Goal: Connect with others: Connect with others

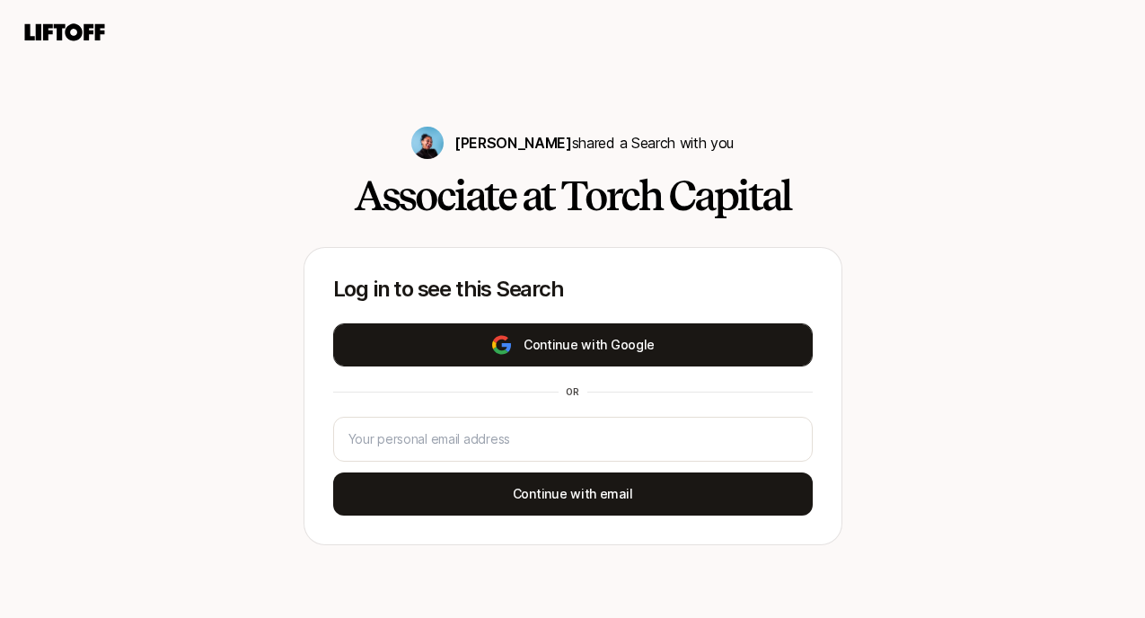
click at [553, 343] on button "Continue with Google" at bounding box center [573, 344] width 480 height 43
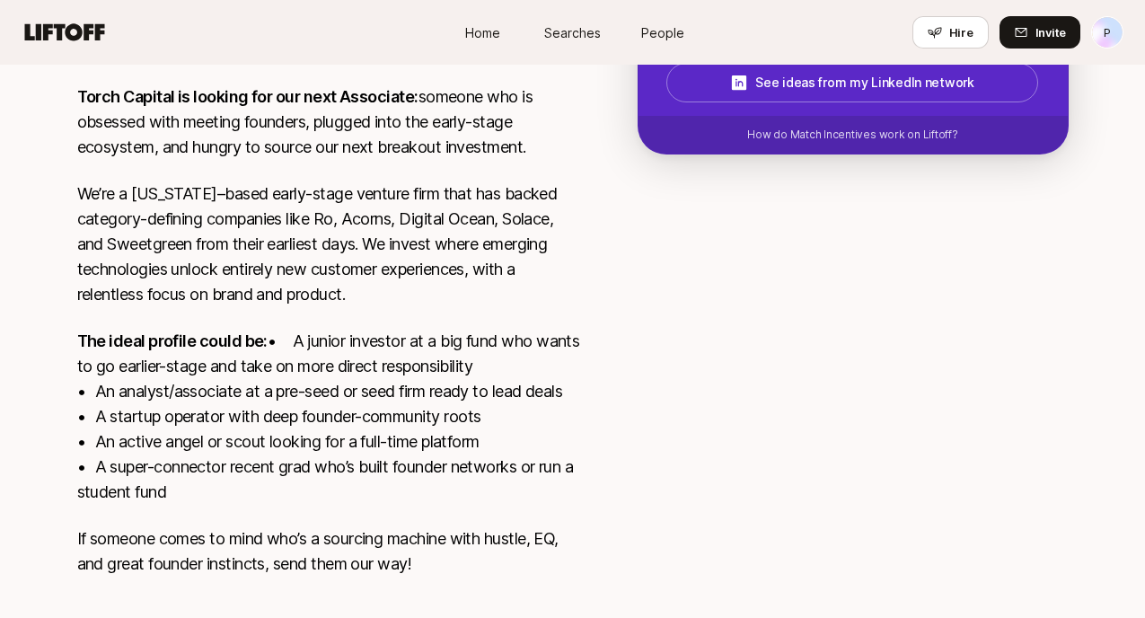
scroll to position [634, 0]
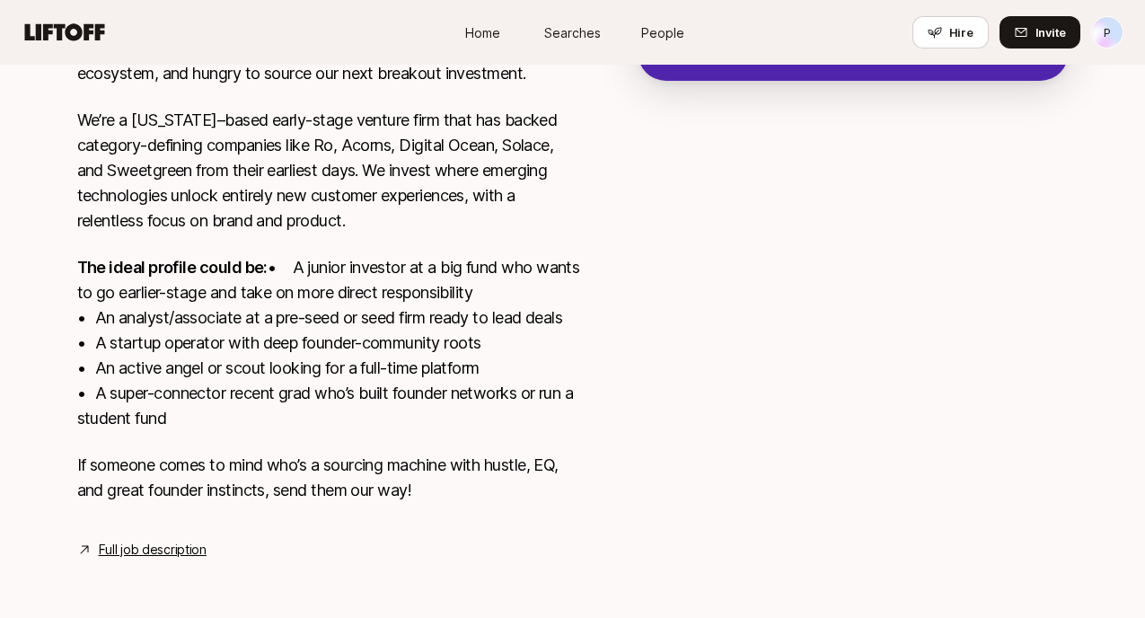
click at [154, 556] on link "Full job description" at bounding box center [153, 550] width 108 height 22
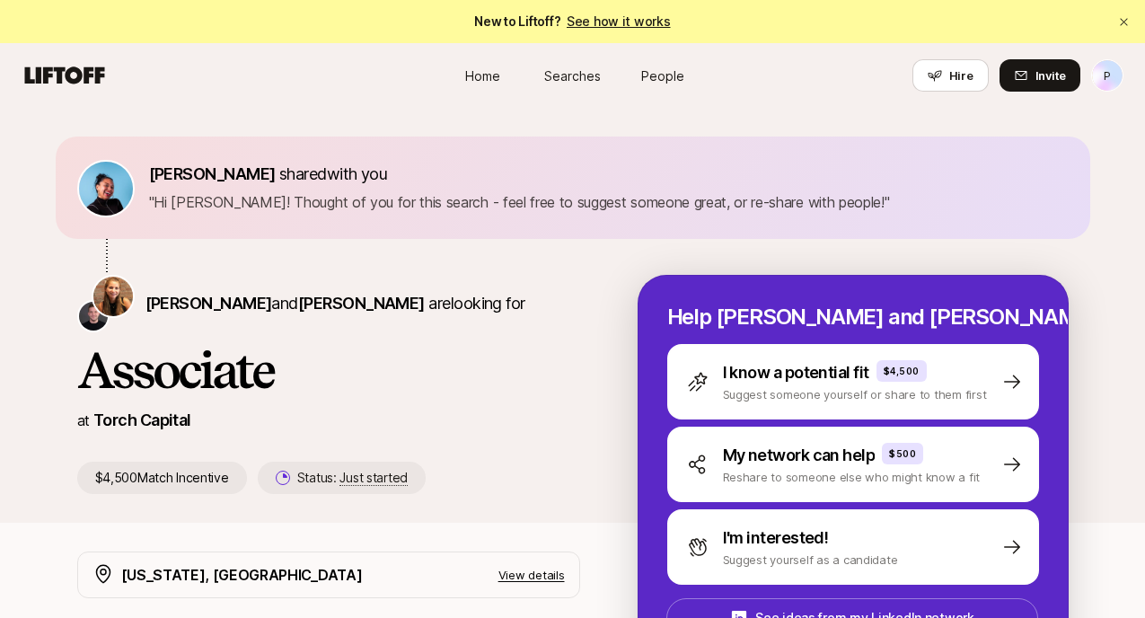
click at [576, 81] on span "Searches" at bounding box center [572, 75] width 57 height 19
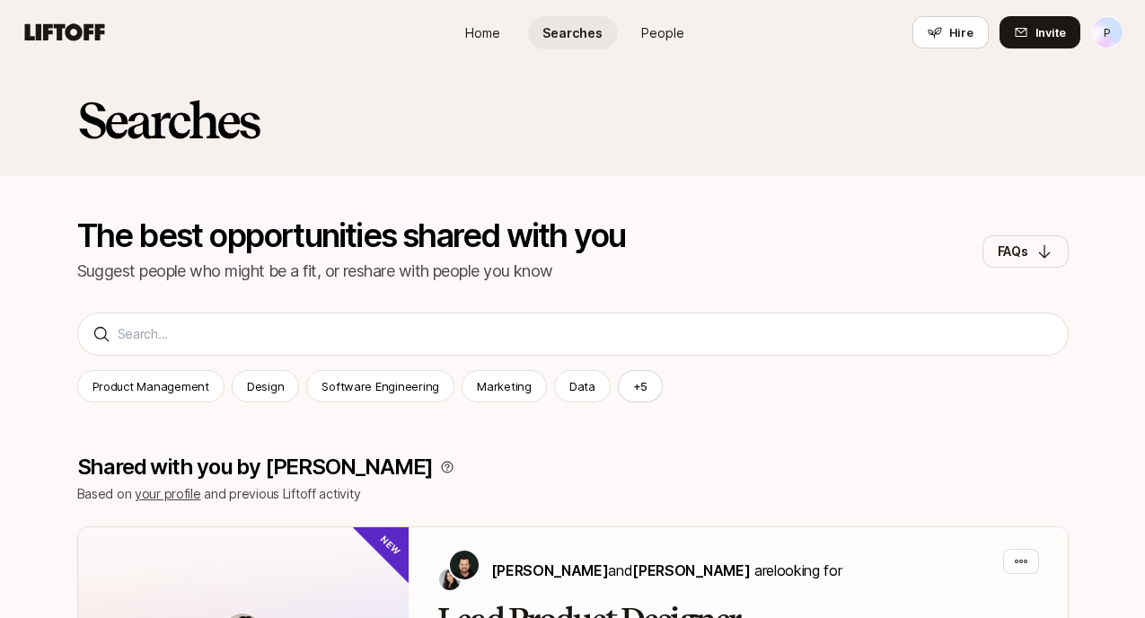
click at [295, 318] on div "Searches The best opportunities shared with you Suggest people who might be a f…" at bounding box center [572, 196] width 1145 height 262
click at [635, 381] on button "+ 5" at bounding box center [641, 386] width 46 height 32
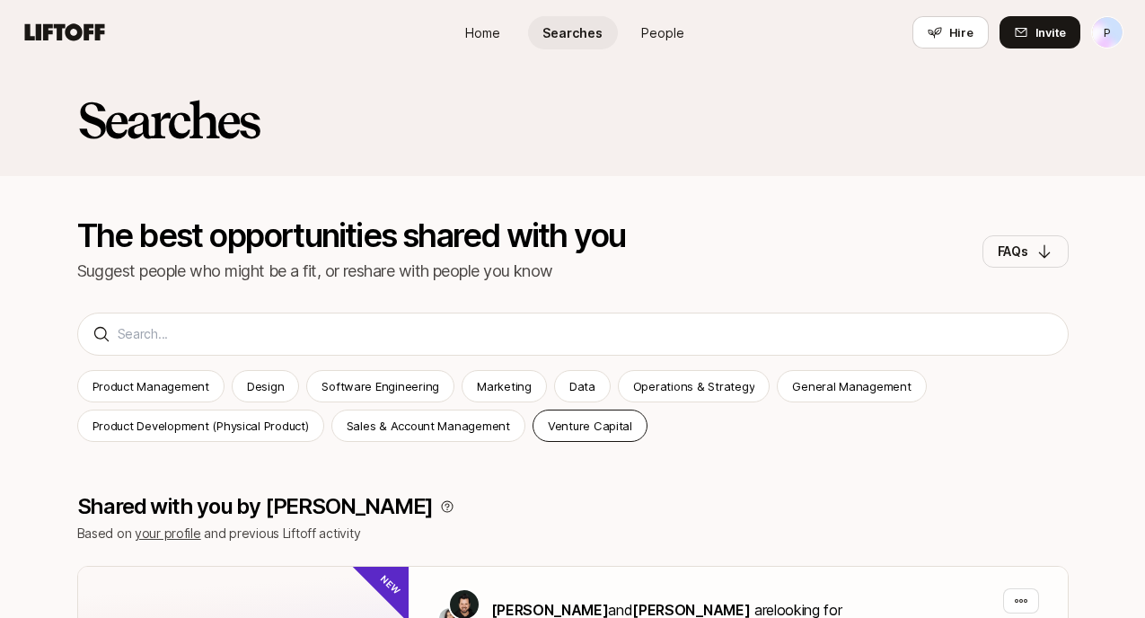
click at [602, 421] on p "Venture Capital" at bounding box center [590, 426] width 84 height 18
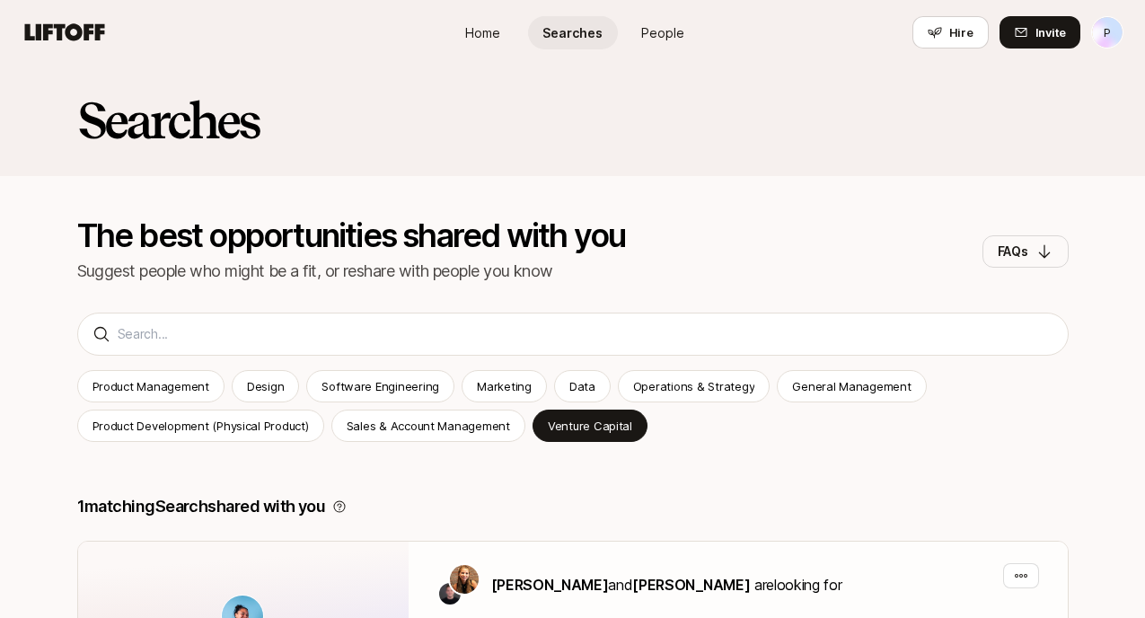
click at [497, 25] on span "Home" at bounding box center [482, 32] width 35 height 19
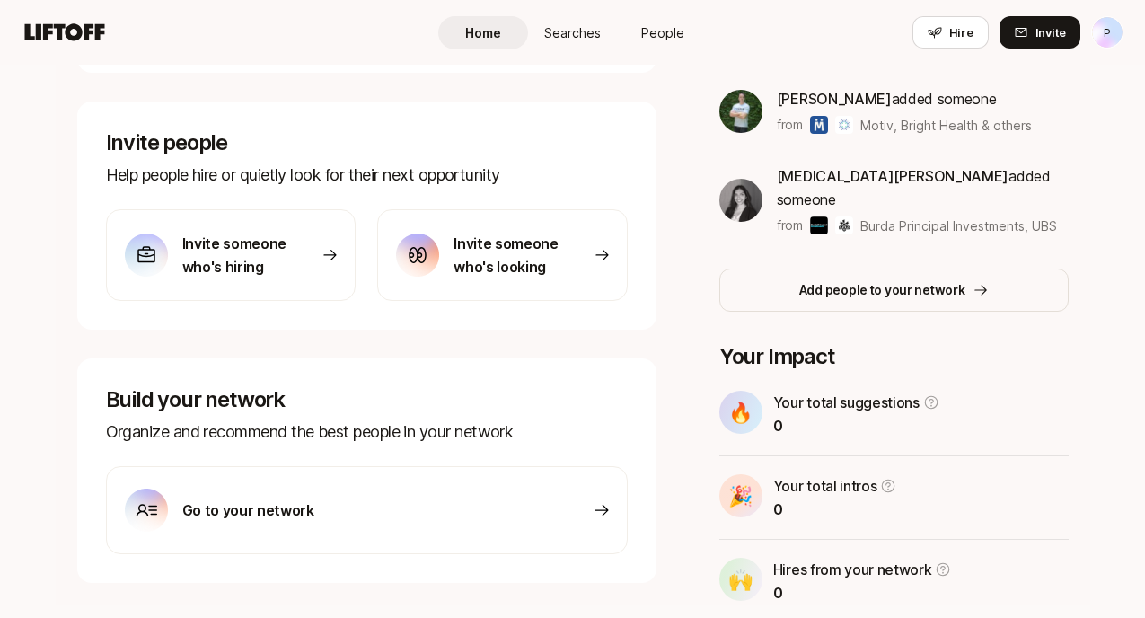
scroll to position [578, 0]
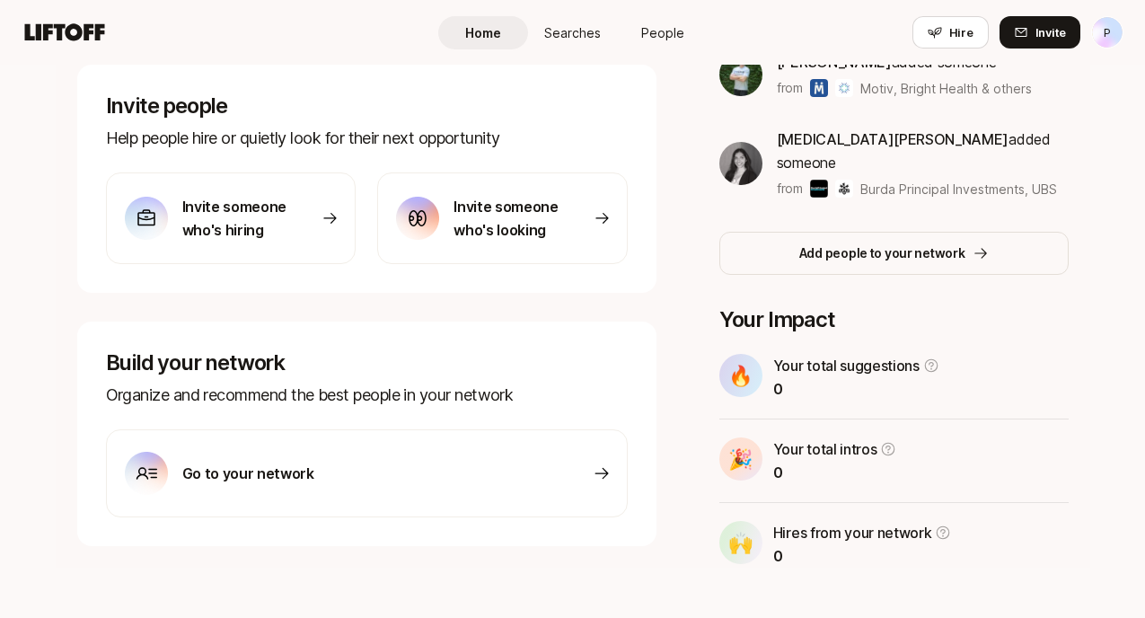
click at [550, 461] on div "Go to your network" at bounding box center [367, 473] width 522 height 88
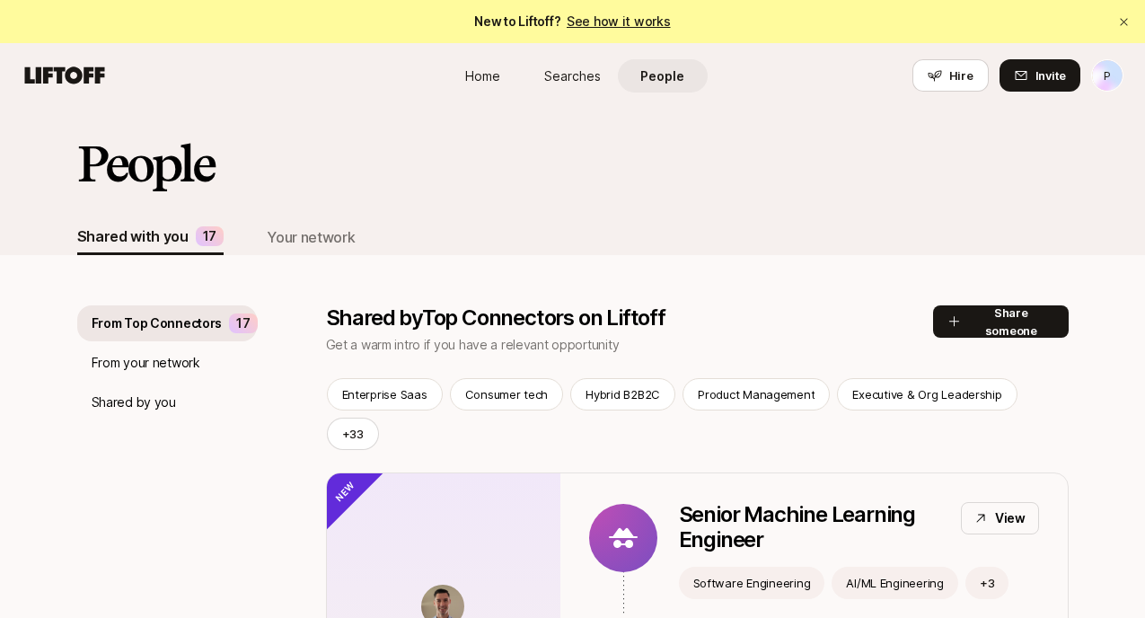
click at [588, 66] on span "Searches" at bounding box center [572, 75] width 57 height 19
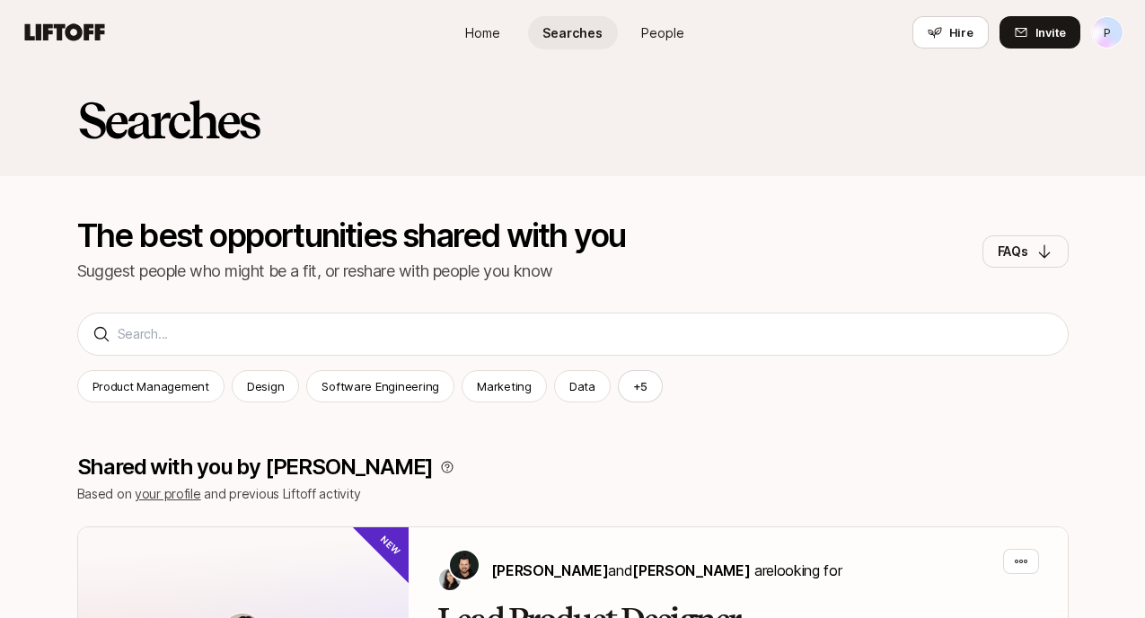
click at [554, 324] on div "Searches The best opportunities shared with you Suggest people who might be a f…" at bounding box center [572, 196] width 1145 height 262
click at [1047, 264] on button "FAQs" at bounding box center [1025, 251] width 86 height 32
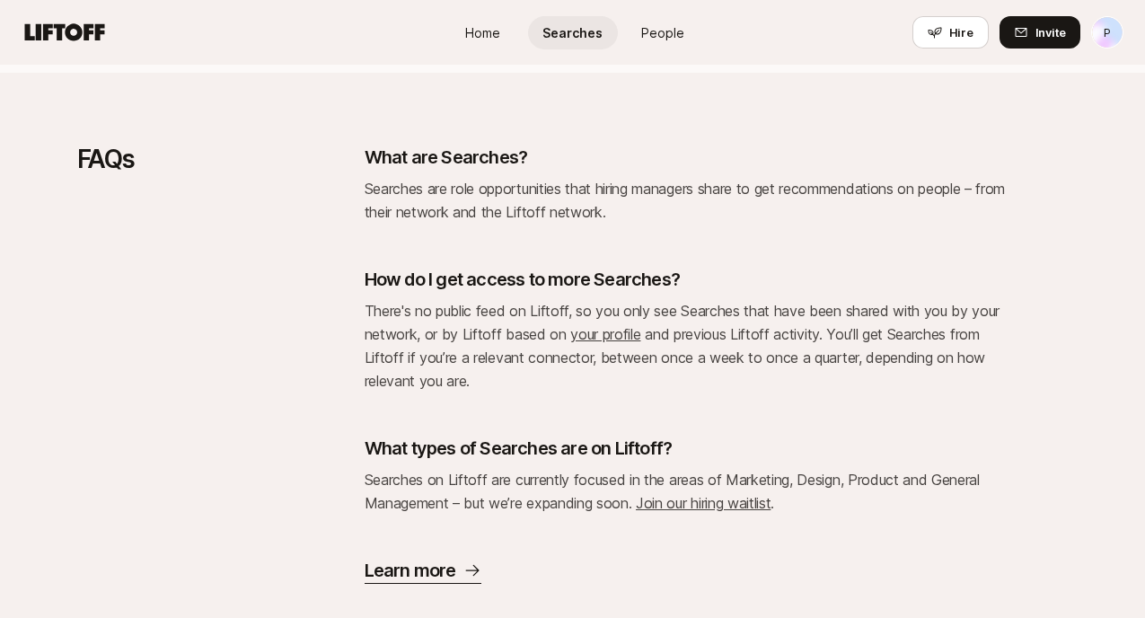
scroll to position [3077, 0]
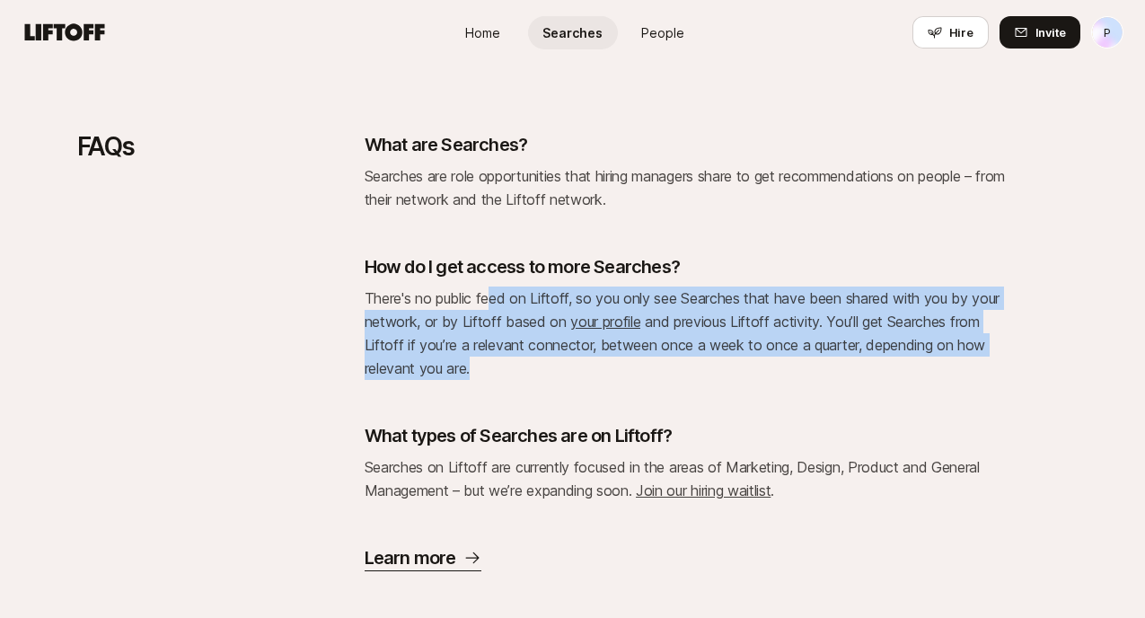
drag, startPoint x: 493, startPoint y: 272, endPoint x: 515, endPoint y: 367, distance: 97.8
click at [515, 367] on div "What are Searches? Searches are role opportunities that hiring managers share t…" at bounding box center [688, 351] width 647 height 439
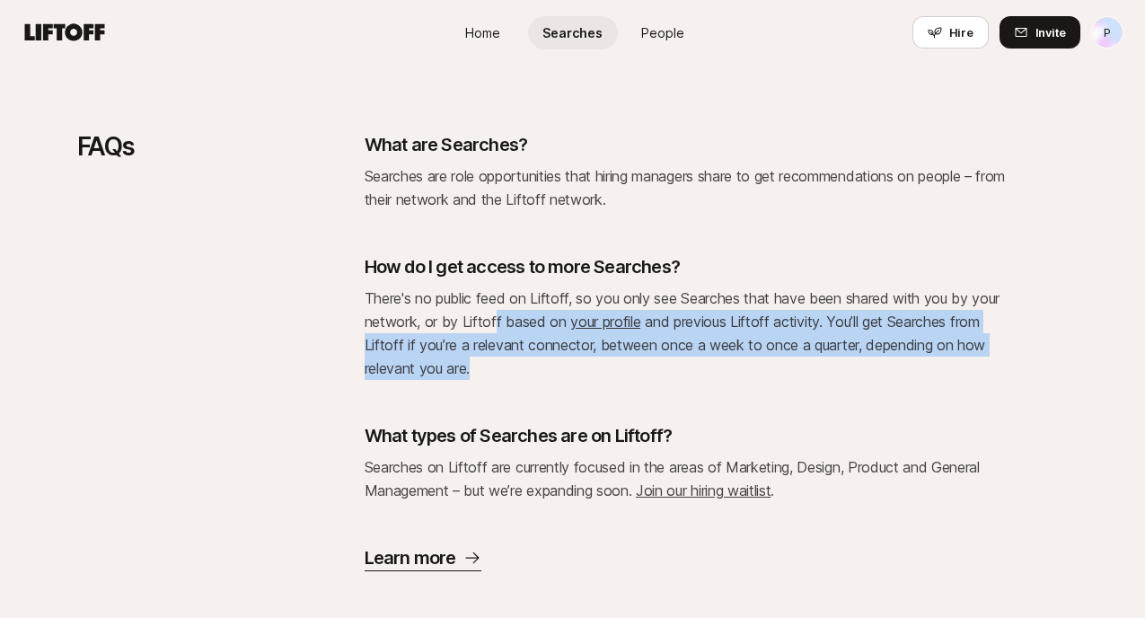
drag, startPoint x: 494, startPoint y: 295, endPoint x: 506, endPoint y: 340, distance: 47.3
click at [506, 340] on p "There's no public feed on Liftoff, so you only see Searches that have been shar…" at bounding box center [688, 332] width 647 height 93
click at [601, 312] on link "your profile" at bounding box center [605, 321] width 70 height 18
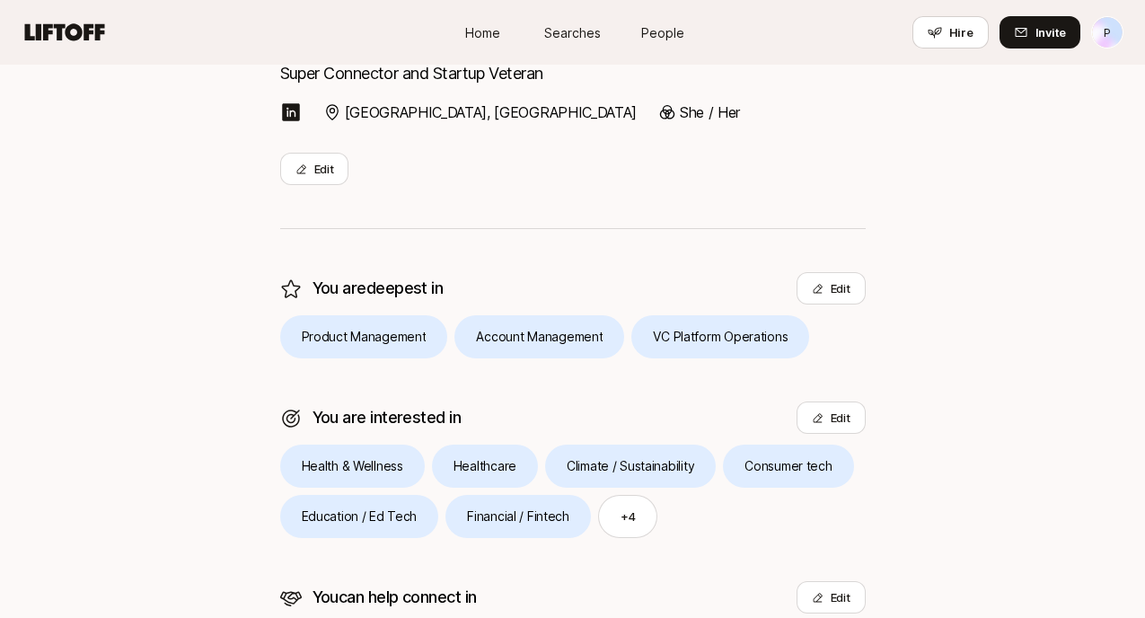
scroll to position [272, 0]
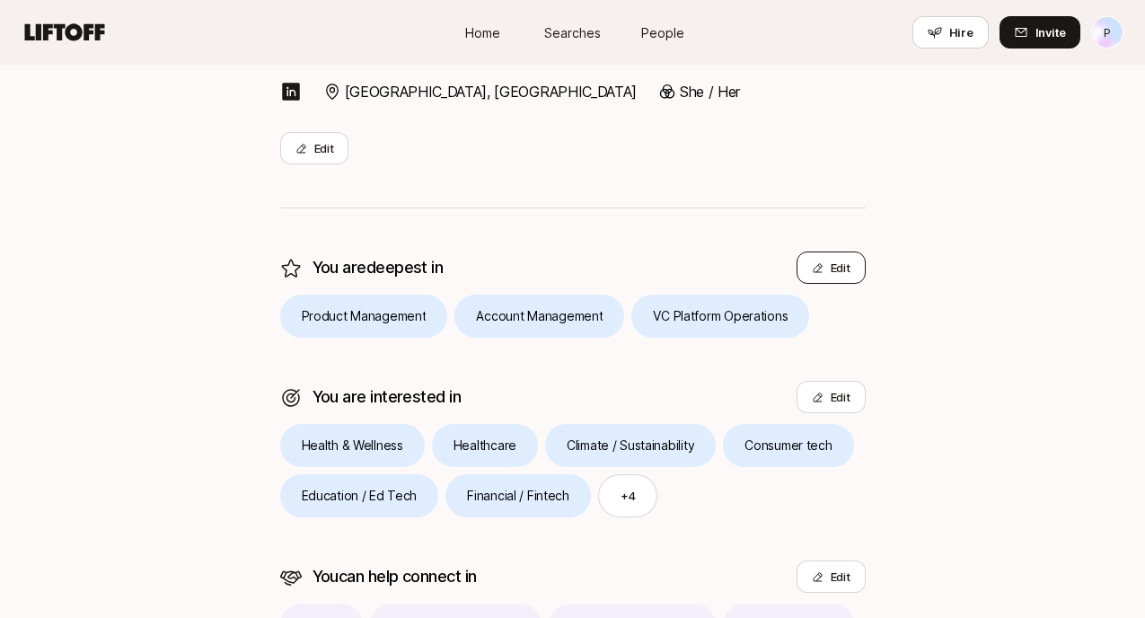
click at [838, 273] on button "Edit" at bounding box center [831, 267] width 69 height 32
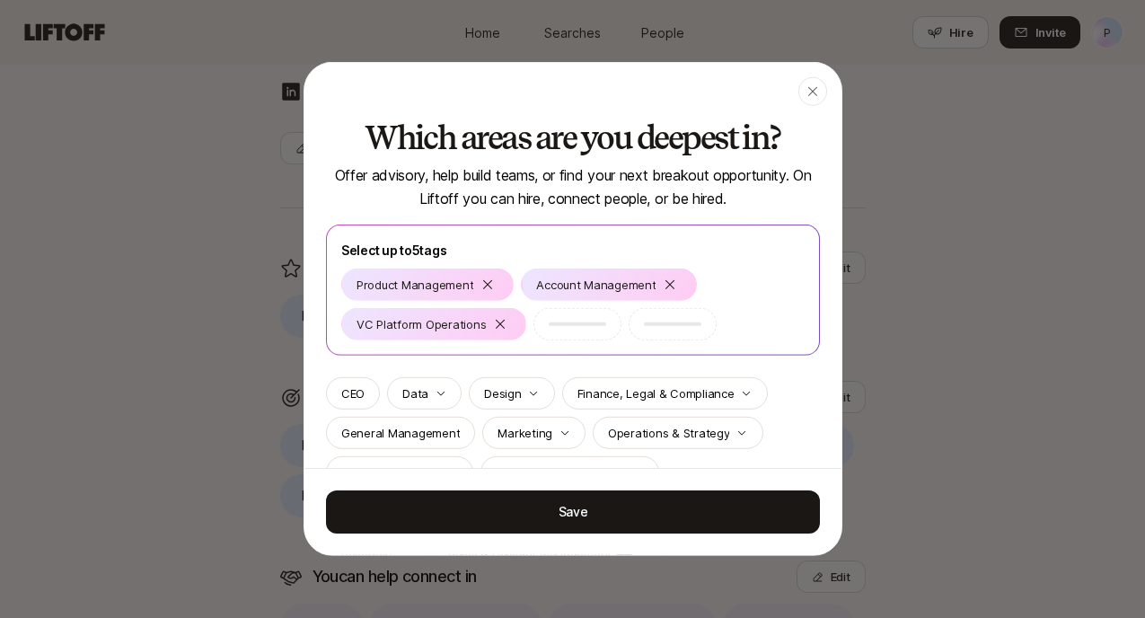
click at [577, 329] on div at bounding box center [577, 324] width 88 height 32
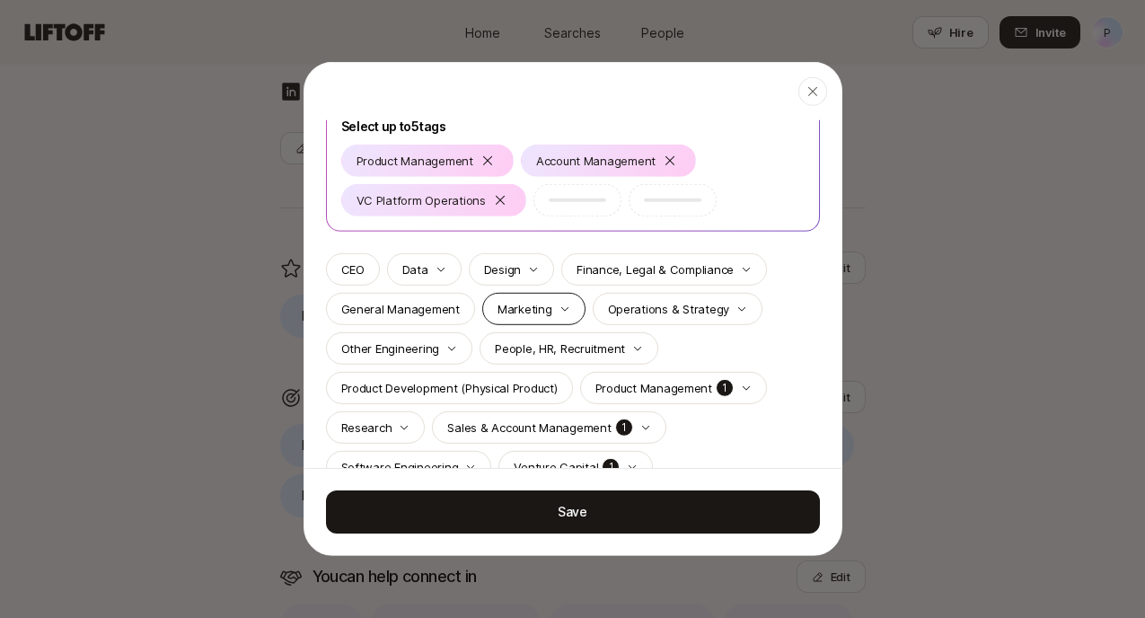
scroll to position [161, 0]
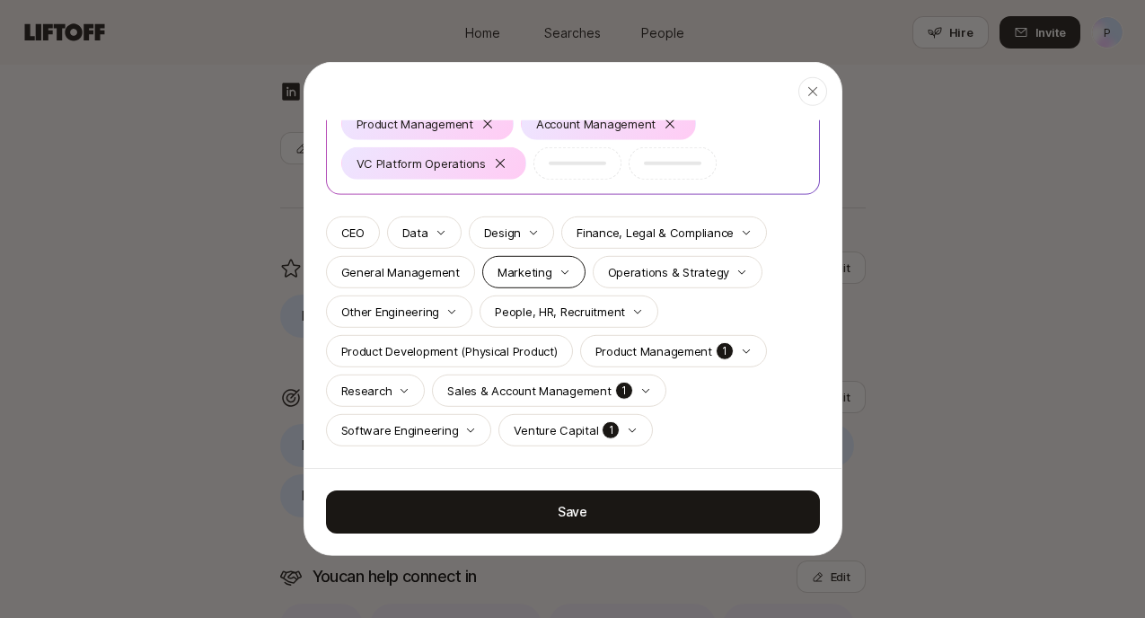
click at [573, 427] on p "Venture Capital" at bounding box center [556, 430] width 84 height 18
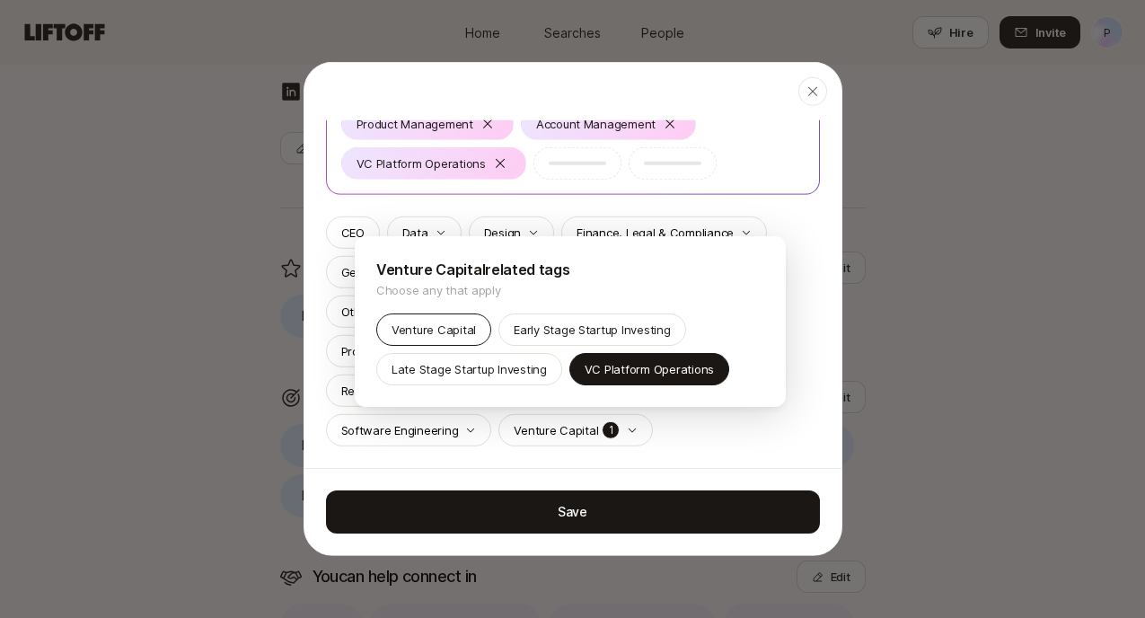
click at [475, 333] on div "Venture Capital" at bounding box center [433, 329] width 115 height 32
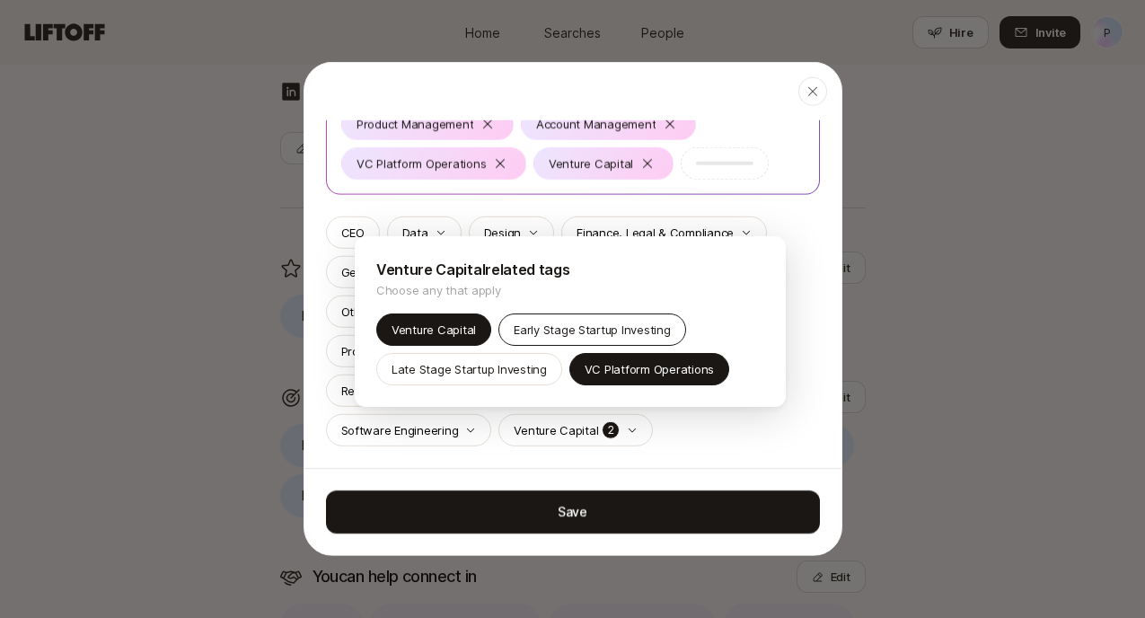
click at [569, 333] on p "Early Stage Startup Investing" at bounding box center [592, 330] width 156 height 18
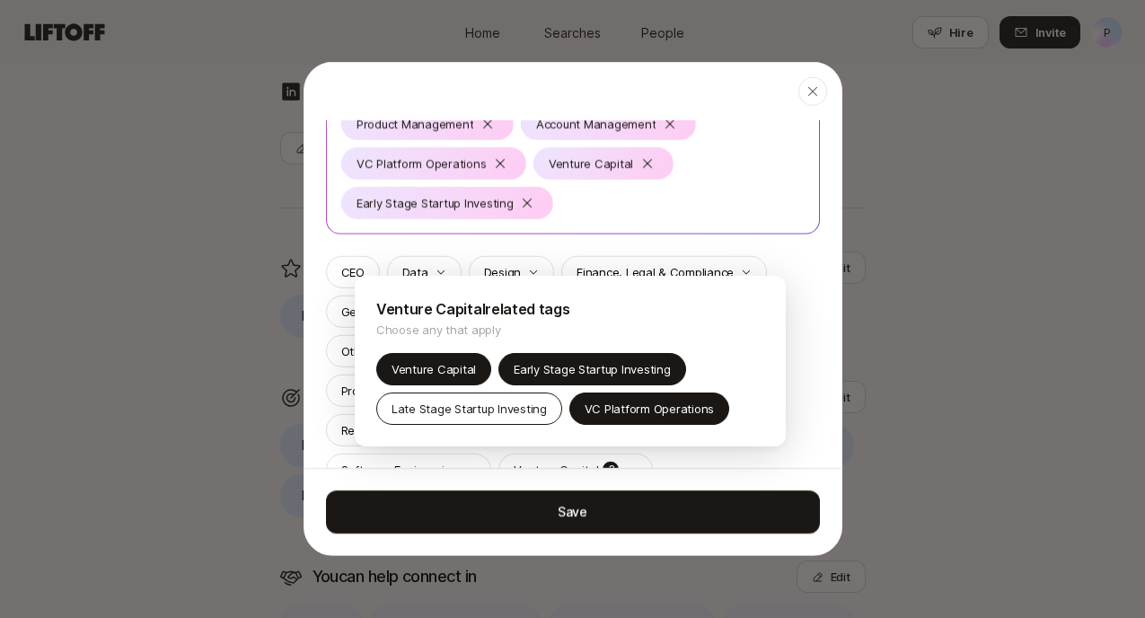
click at [515, 412] on p "Late Stage Startup Investing" at bounding box center [469, 409] width 155 height 18
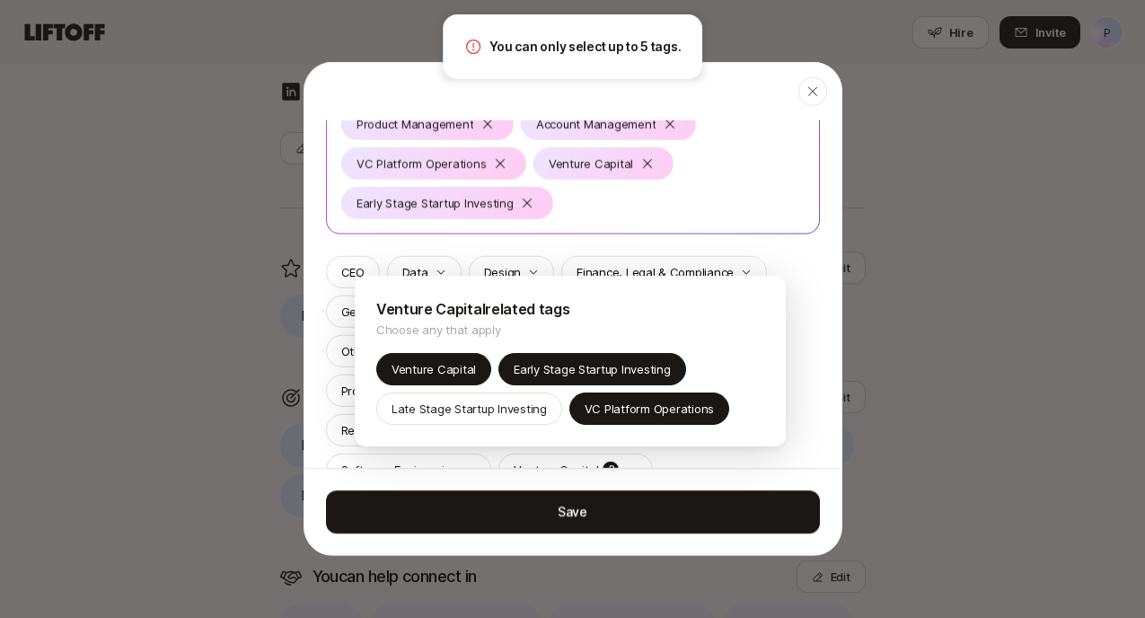
click at [719, 324] on p "Choose any that apply" at bounding box center [570, 330] width 388 height 18
click at [817, 319] on div at bounding box center [572, 309] width 1145 height 618
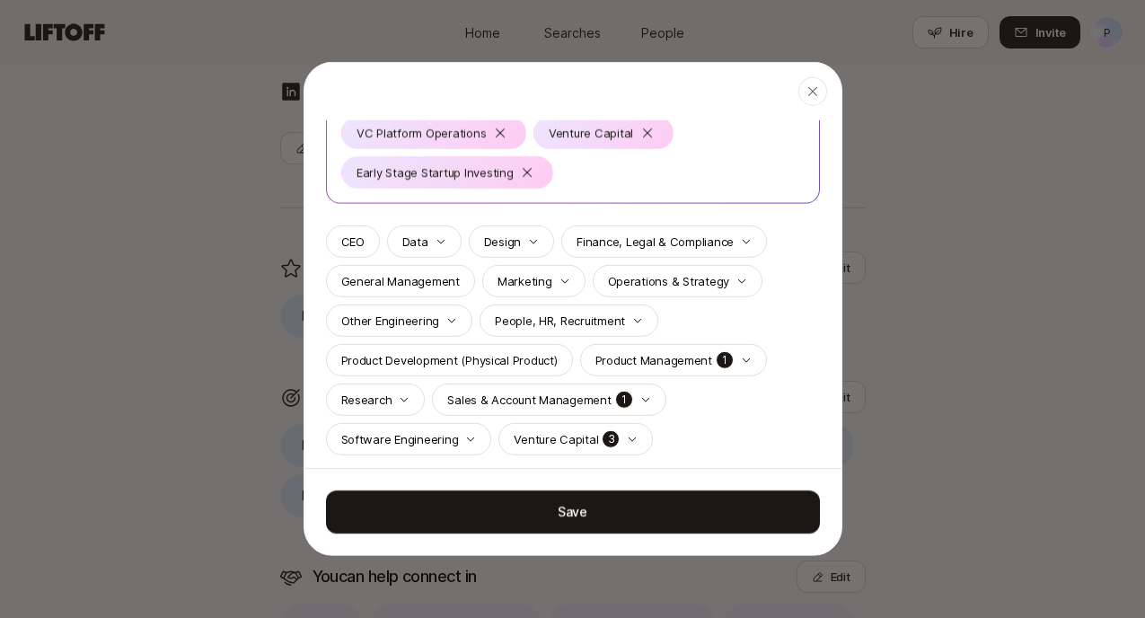
scroll to position [200, 0]
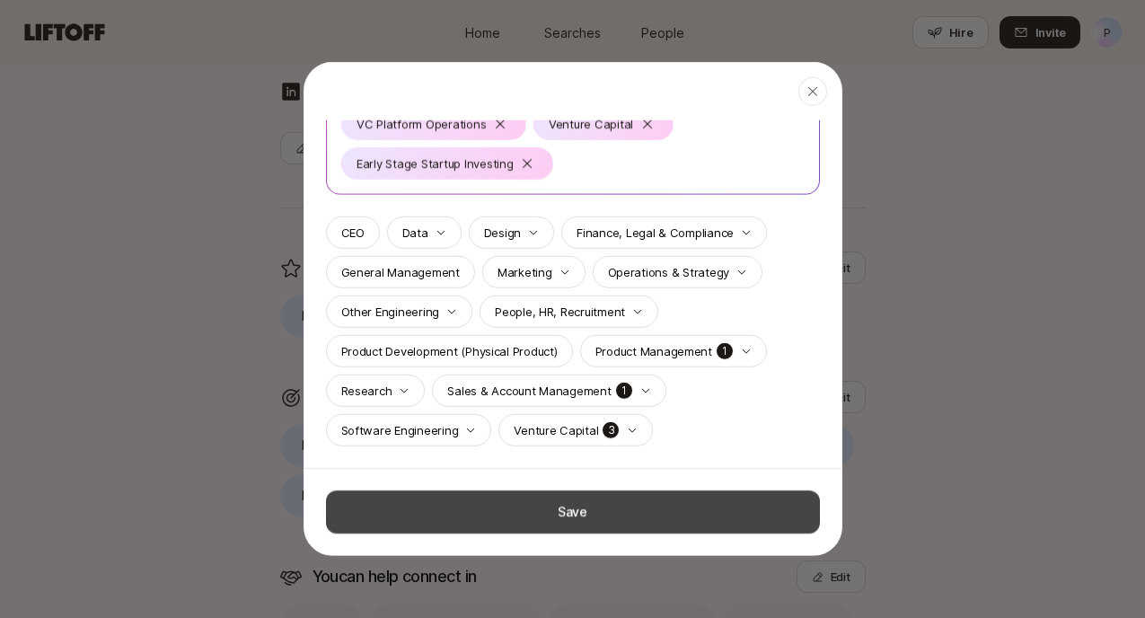
click at [588, 511] on button "Save" at bounding box center [573, 511] width 494 height 43
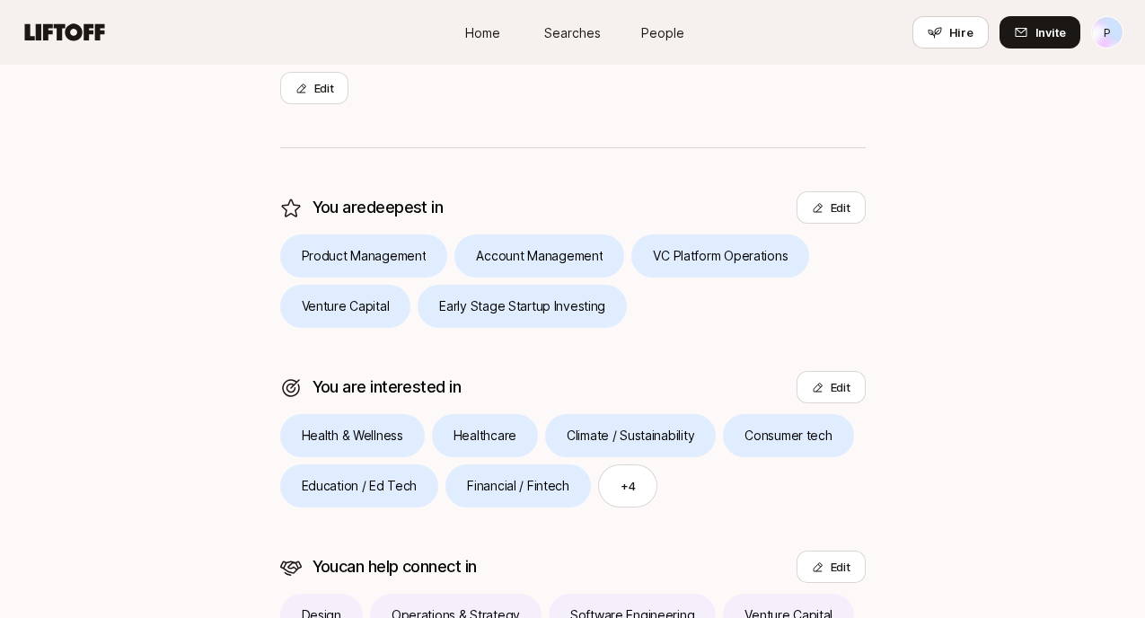
scroll to position [347, 0]
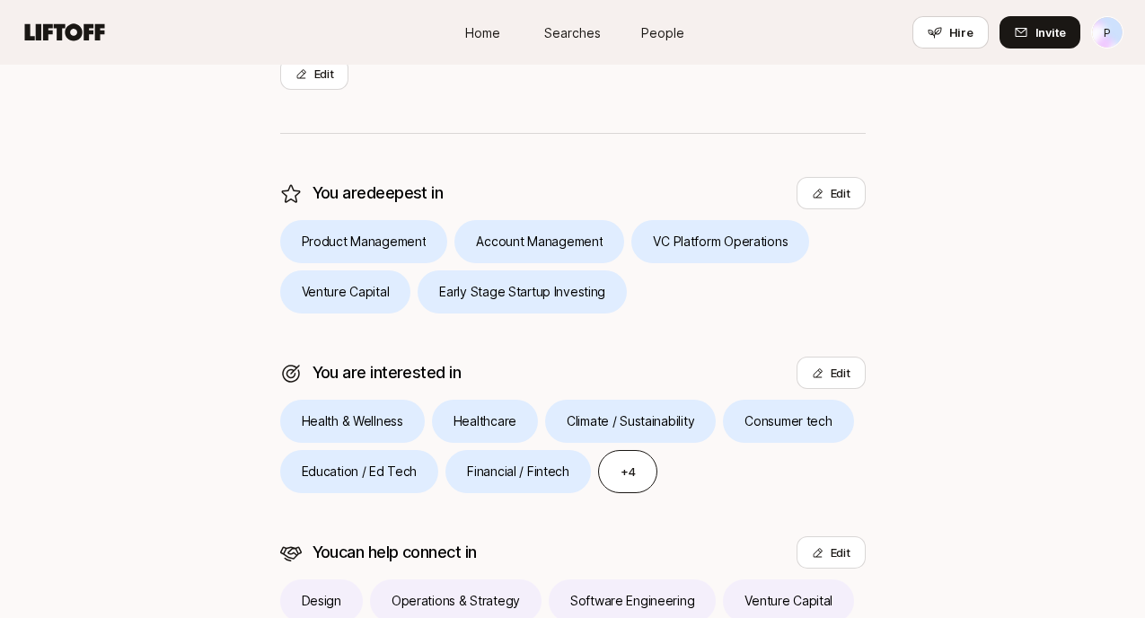
click at [604, 468] on button "+ 4" at bounding box center [628, 471] width 60 height 43
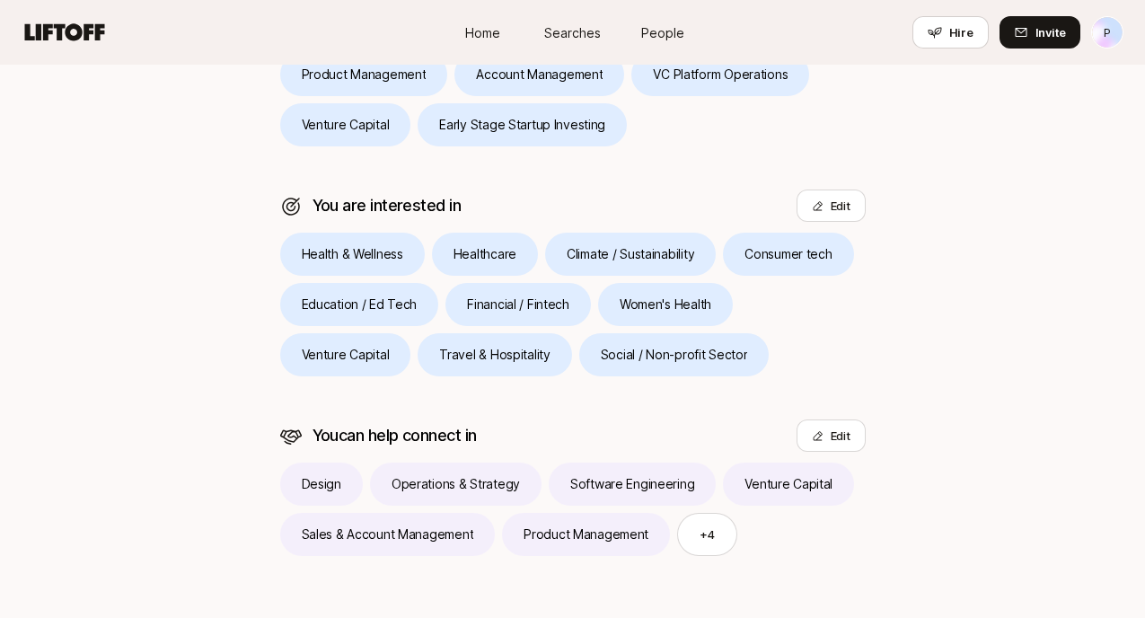
scroll to position [545, 0]
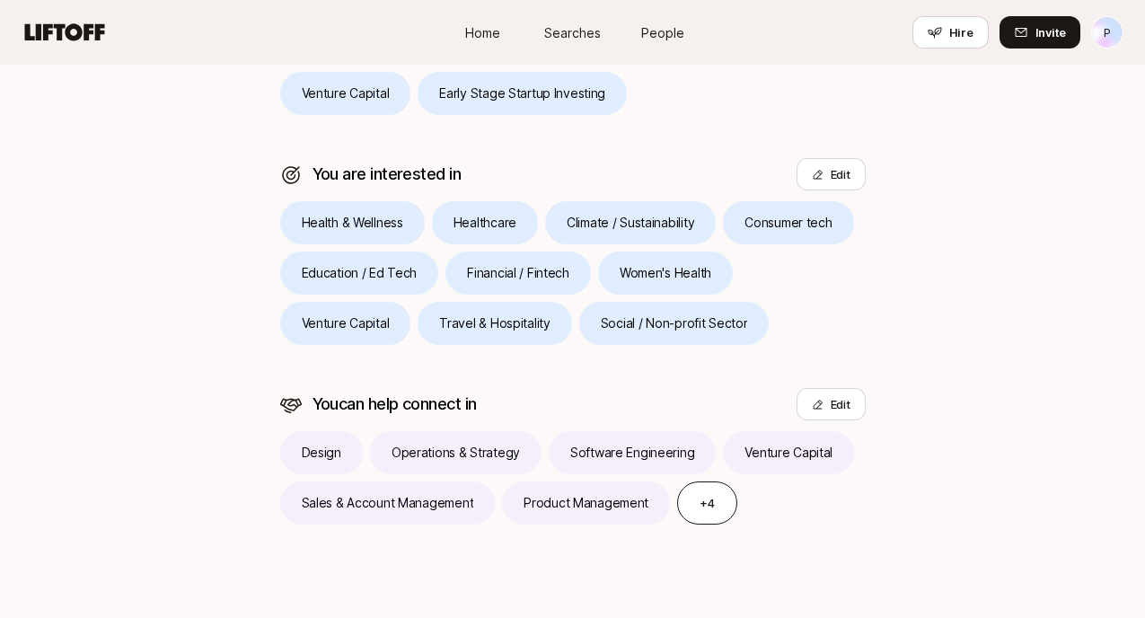
click at [717, 504] on button "+ 4" at bounding box center [707, 502] width 60 height 43
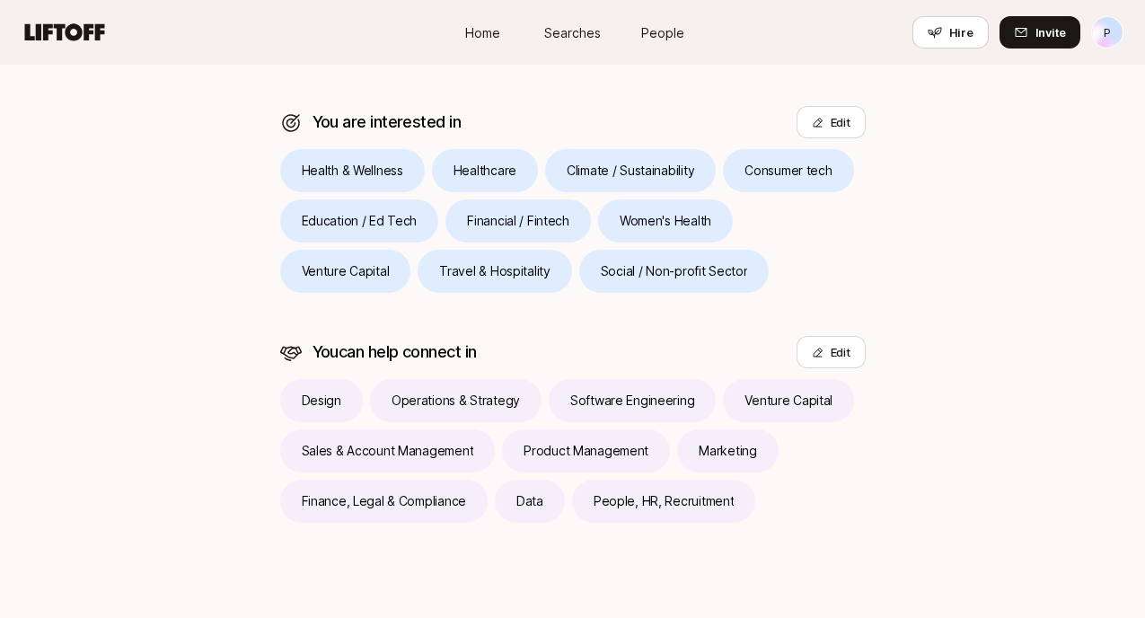
scroll to position [631, 0]
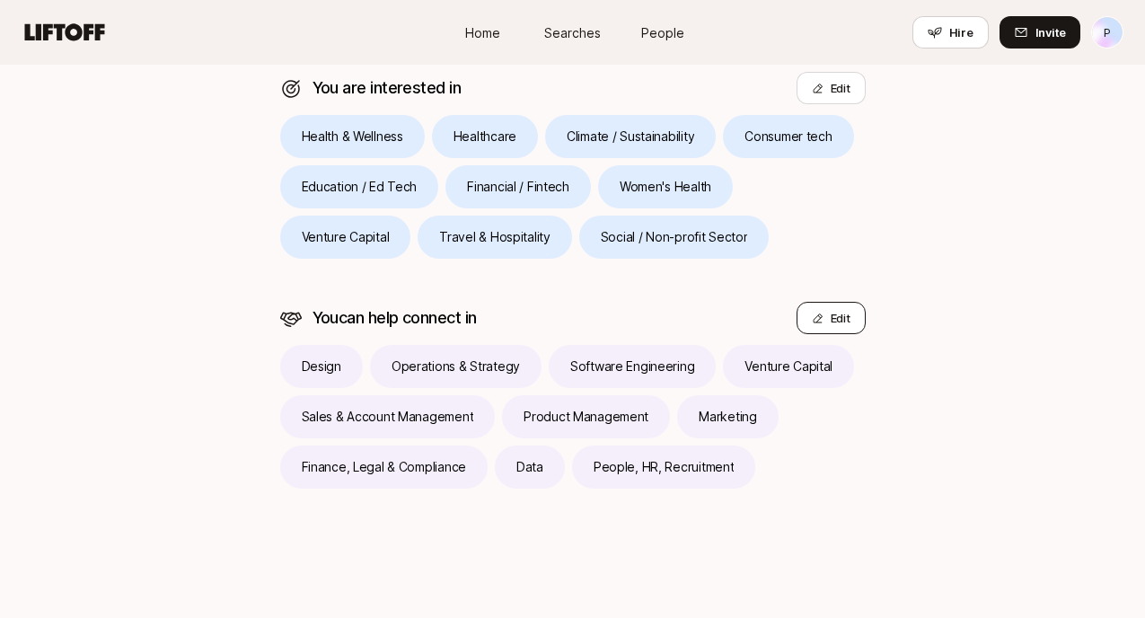
click at [843, 320] on button "Edit" at bounding box center [831, 318] width 69 height 32
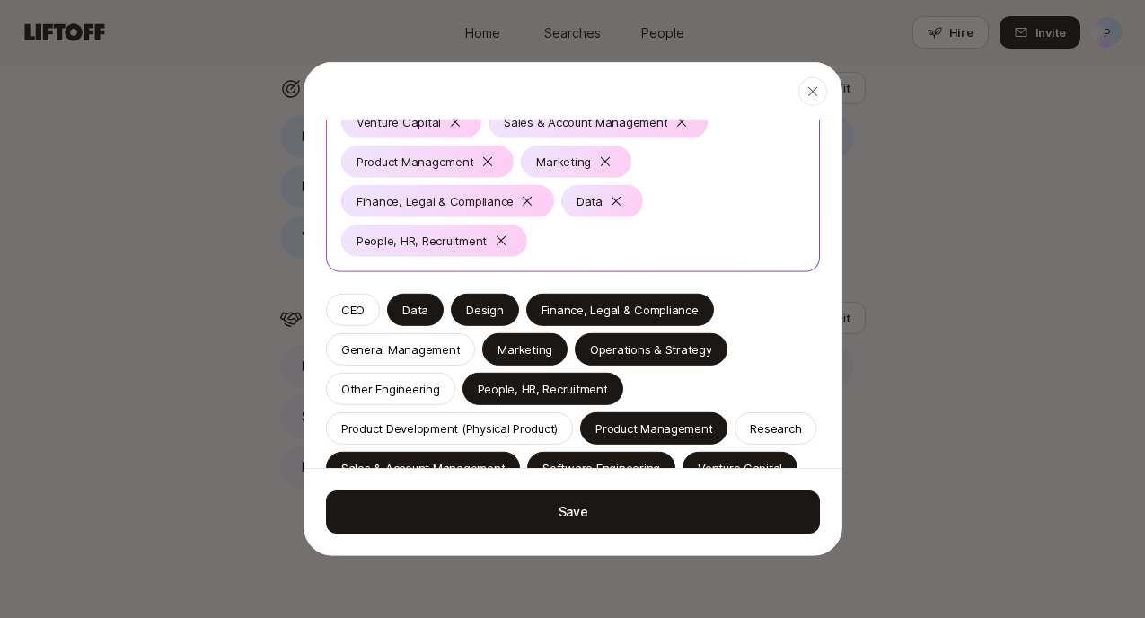
scroll to position [211, 0]
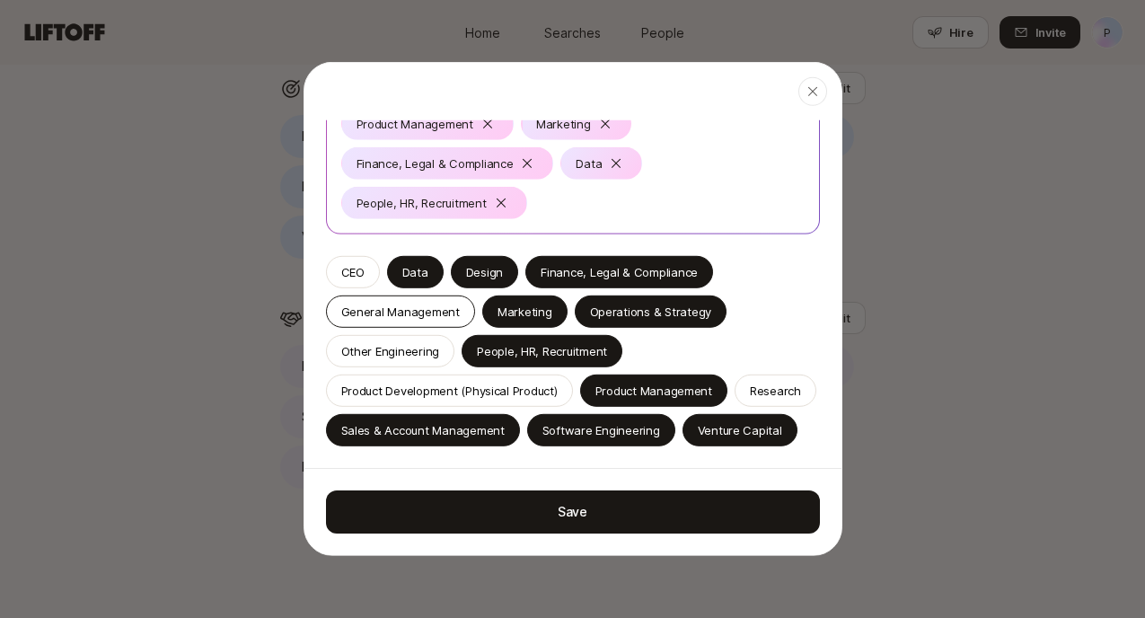
click at [378, 308] on p "General Management" at bounding box center [400, 312] width 119 height 18
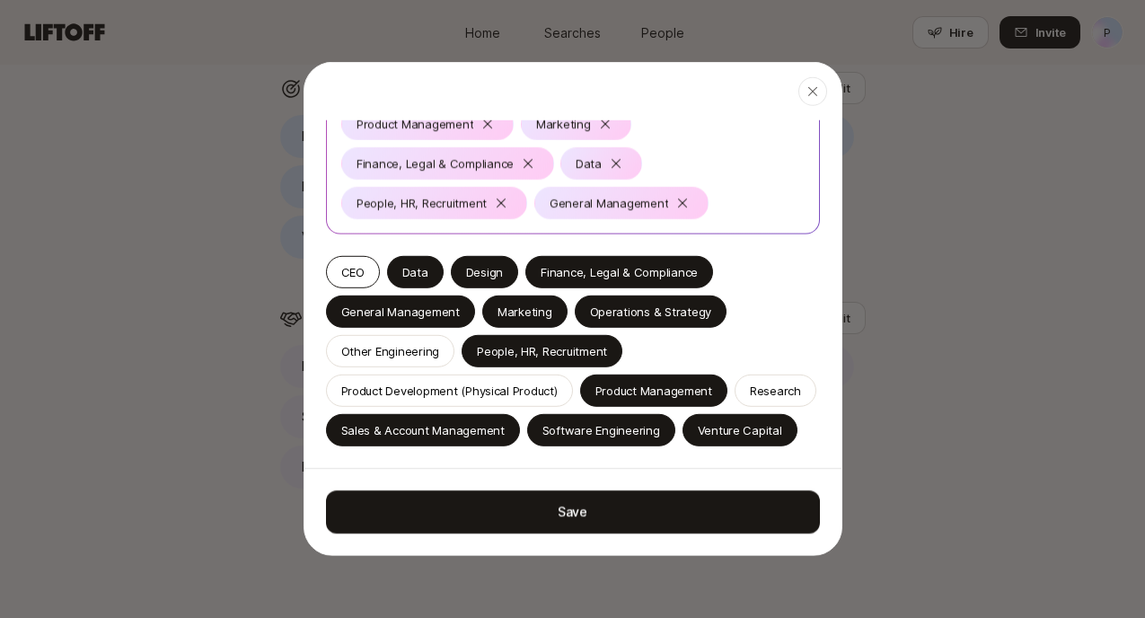
click at [351, 270] on p "CEO" at bounding box center [352, 272] width 23 height 18
click at [794, 399] on p "Research" at bounding box center [775, 391] width 51 height 18
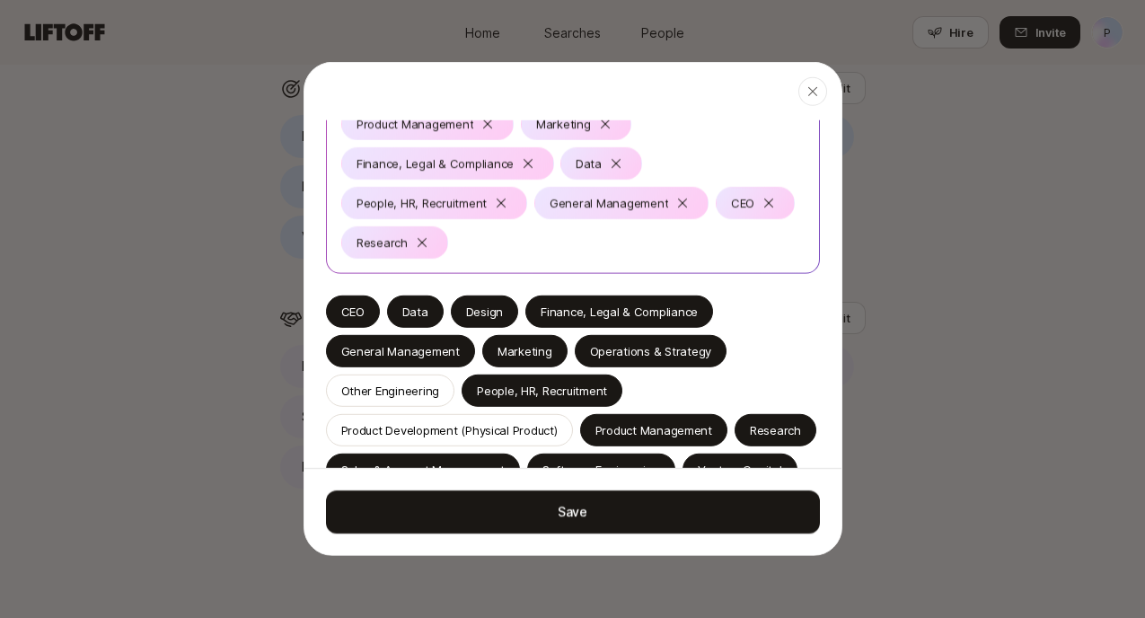
scroll to position [251, 0]
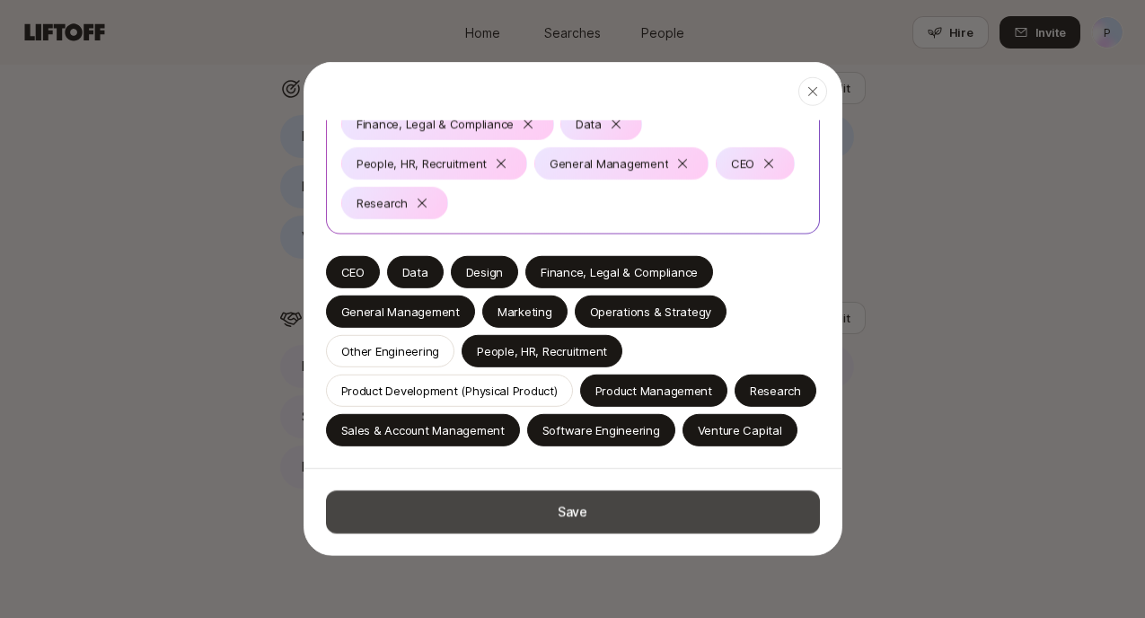
click at [682, 515] on button "Save" at bounding box center [573, 511] width 494 height 43
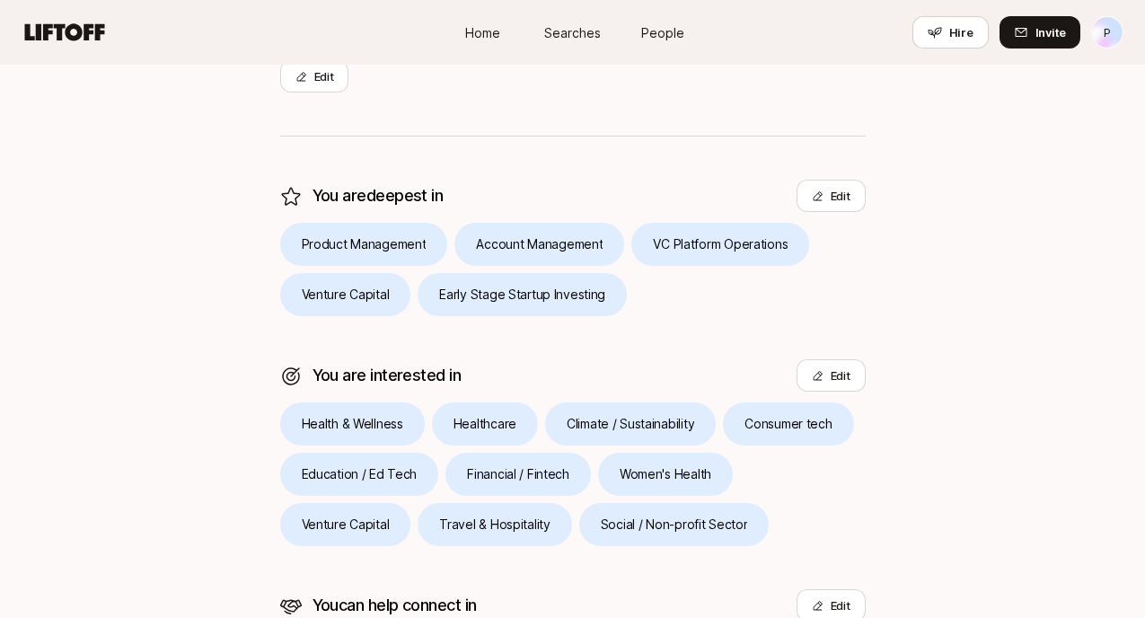
scroll to position [0, 0]
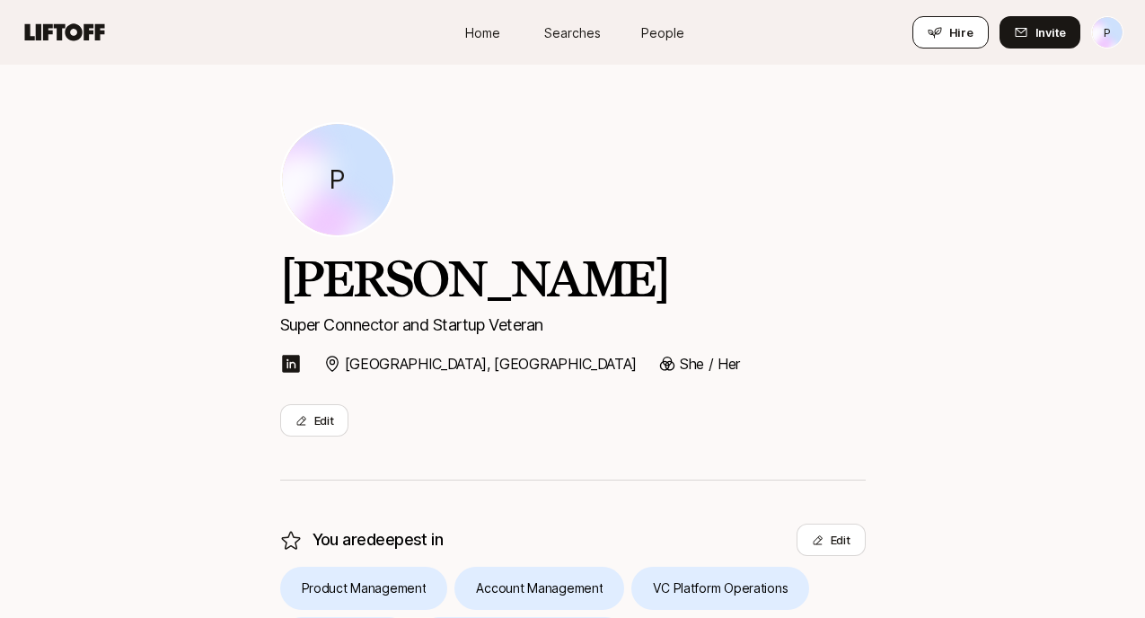
click at [955, 36] on span "Hire" at bounding box center [961, 32] width 24 height 18
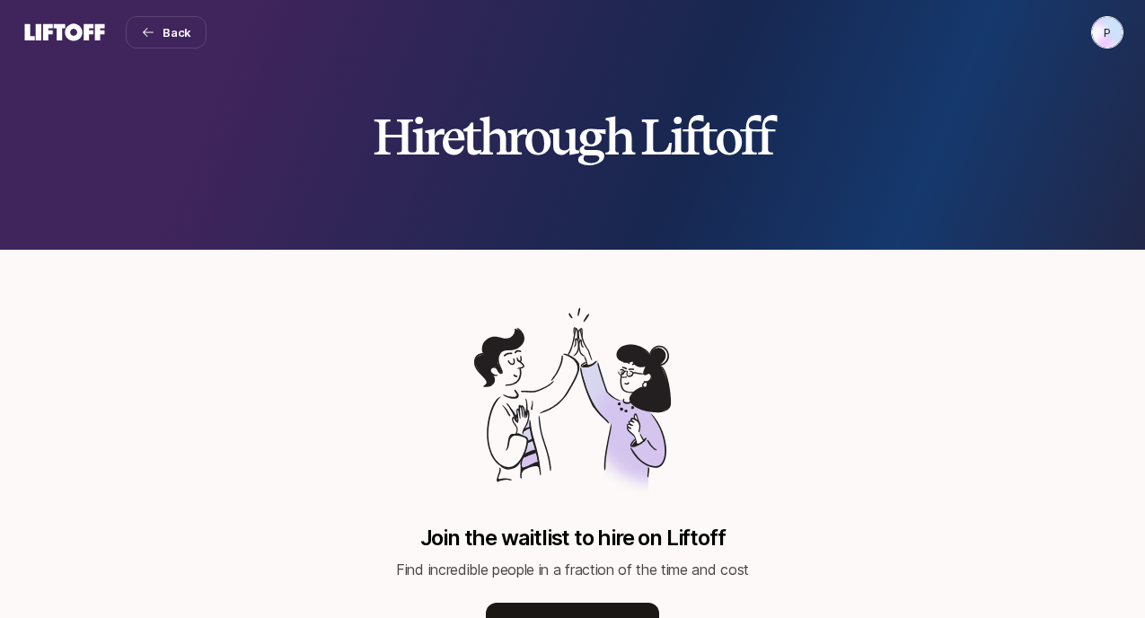
scroll to position [100, 0]
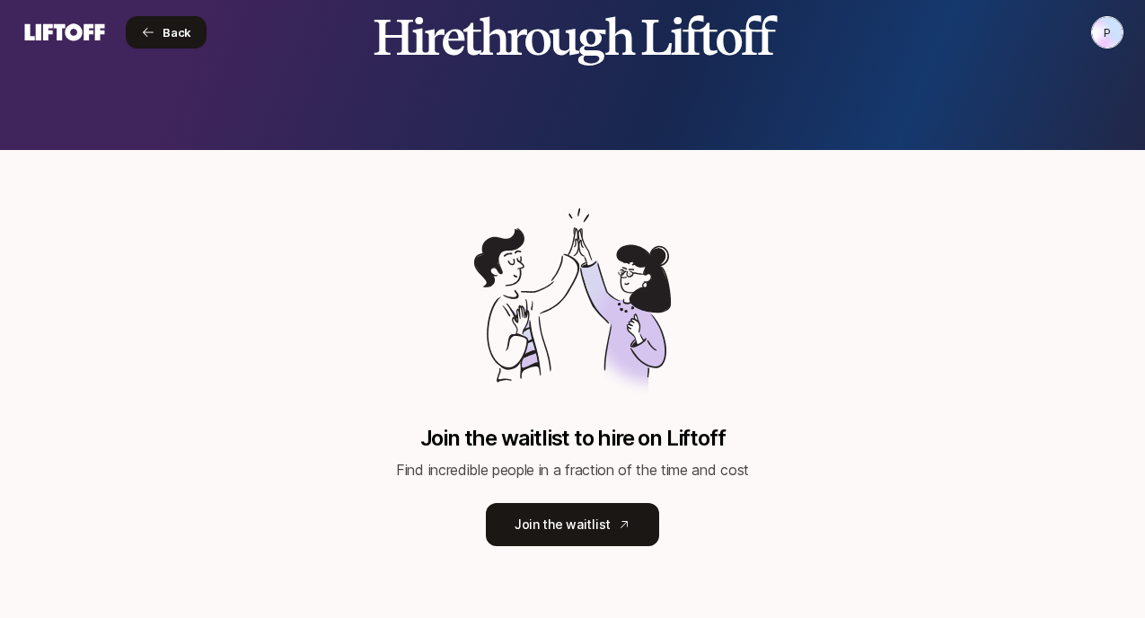
click at [175, 26] on span "Back" at bounding box center [177, 32] width 29 height 18
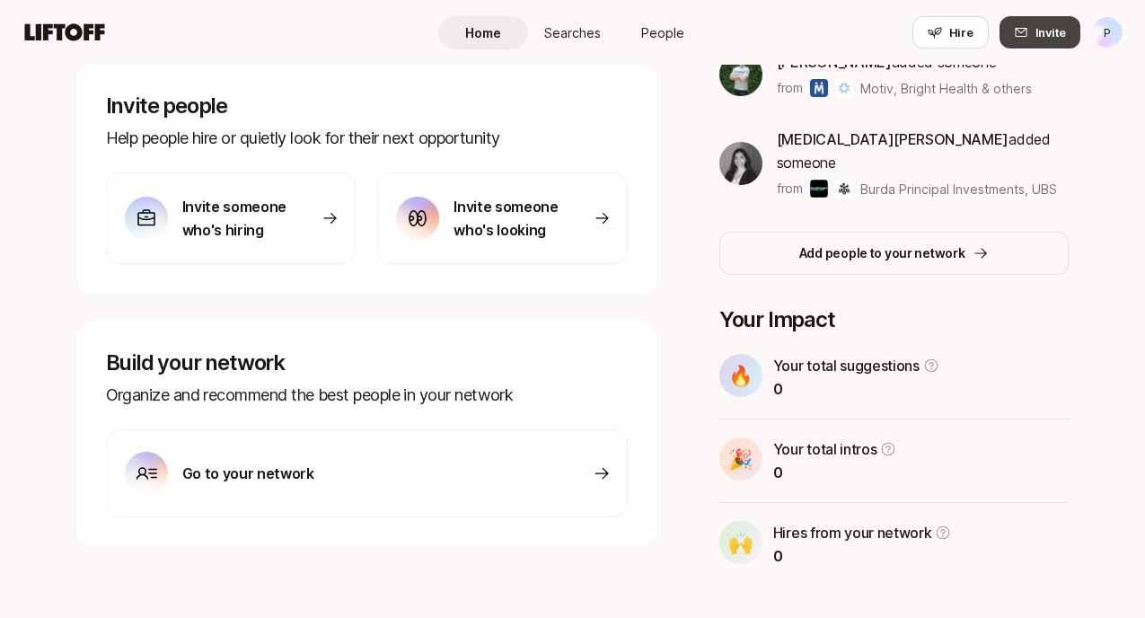
click at [1052, 35] on span "Invite" at bounding box center [1050, 32] width 31 height 18
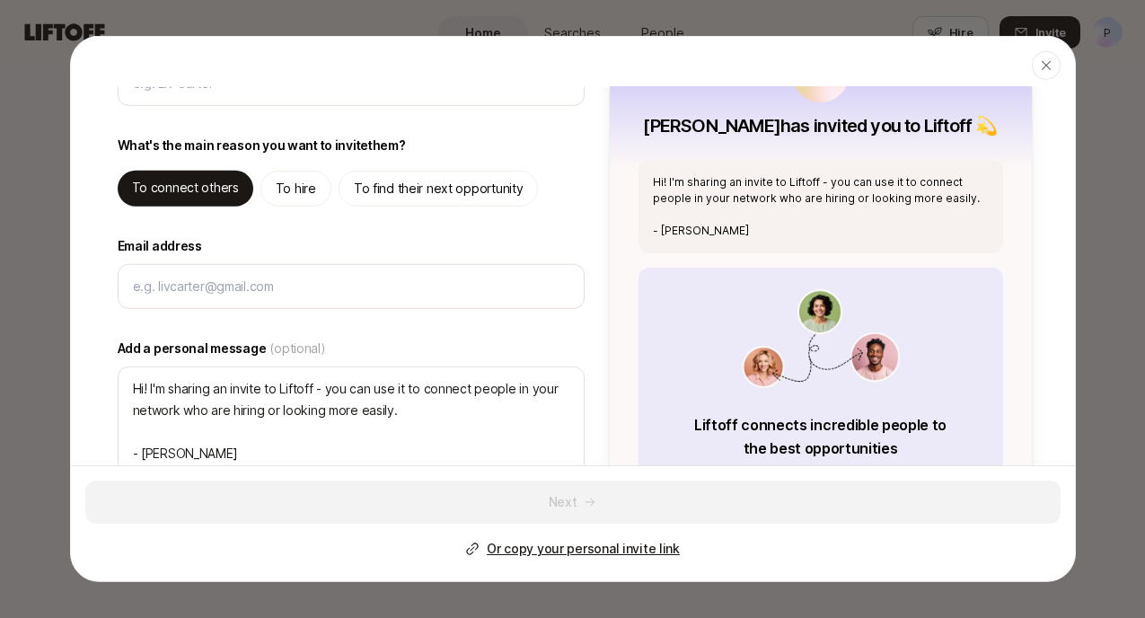
scroll to position [0, 0]
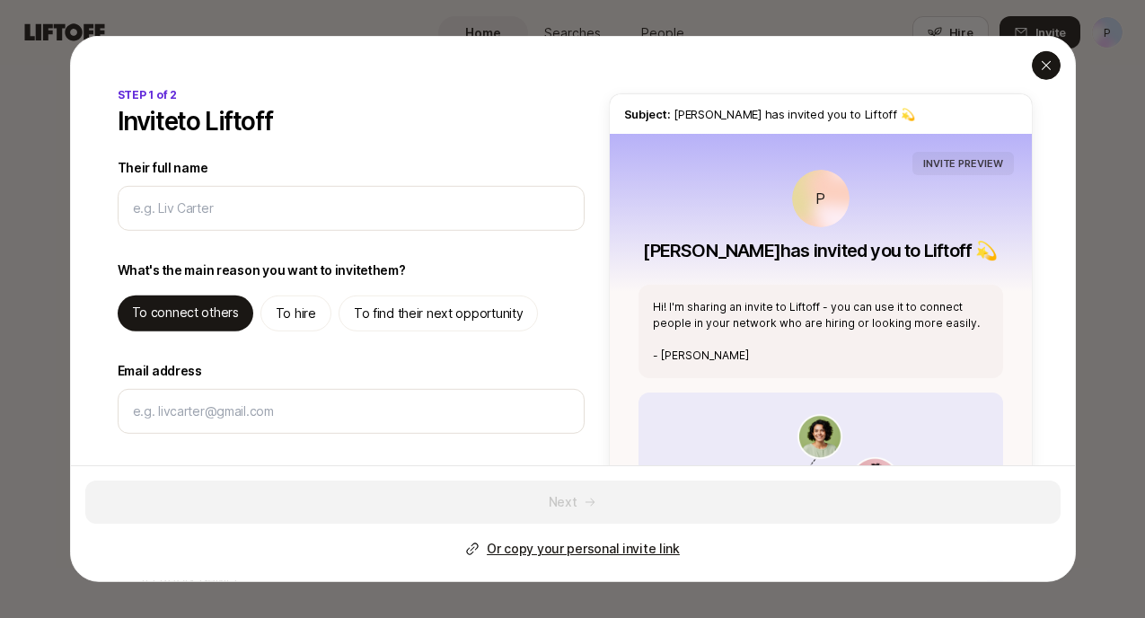
type textarea "x"
click at [1050, 60] on icon "button" at bounding box center [1046, 65] width 14 height 14
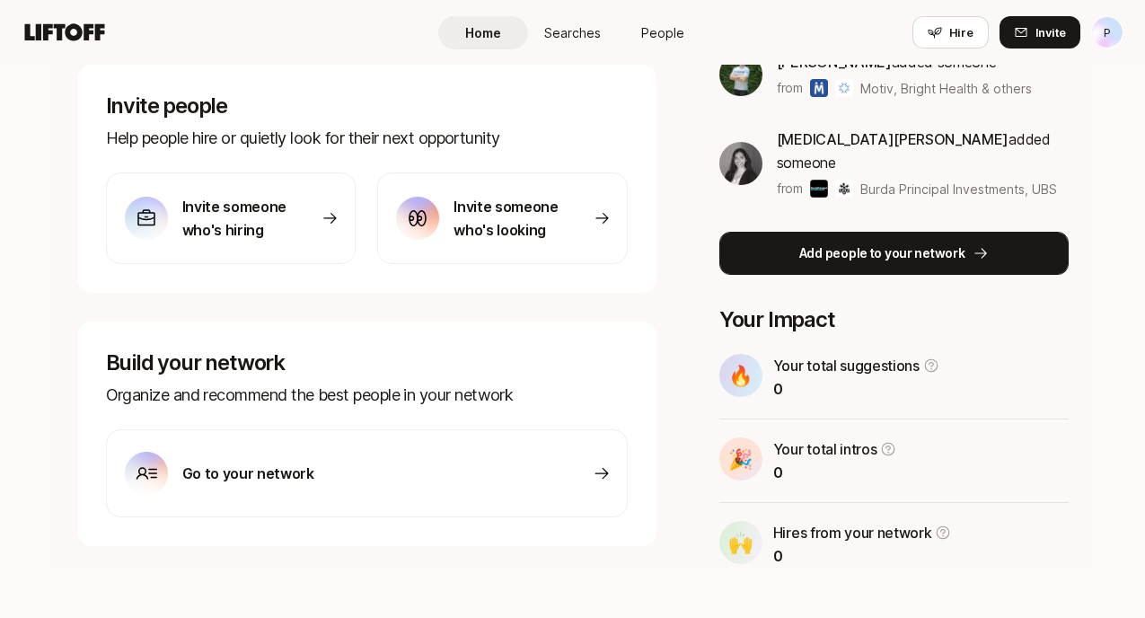
click at [826, 242] on p "Add people to your network" at bounding box center [882, 253] width 166 height 22
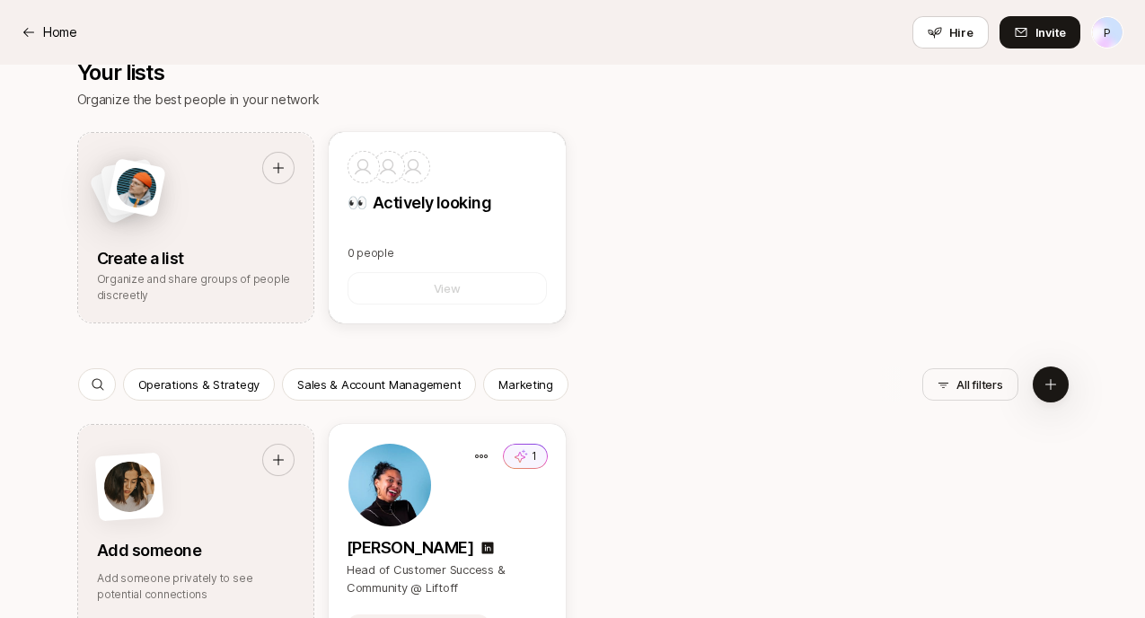
scroll to position [554, 0]
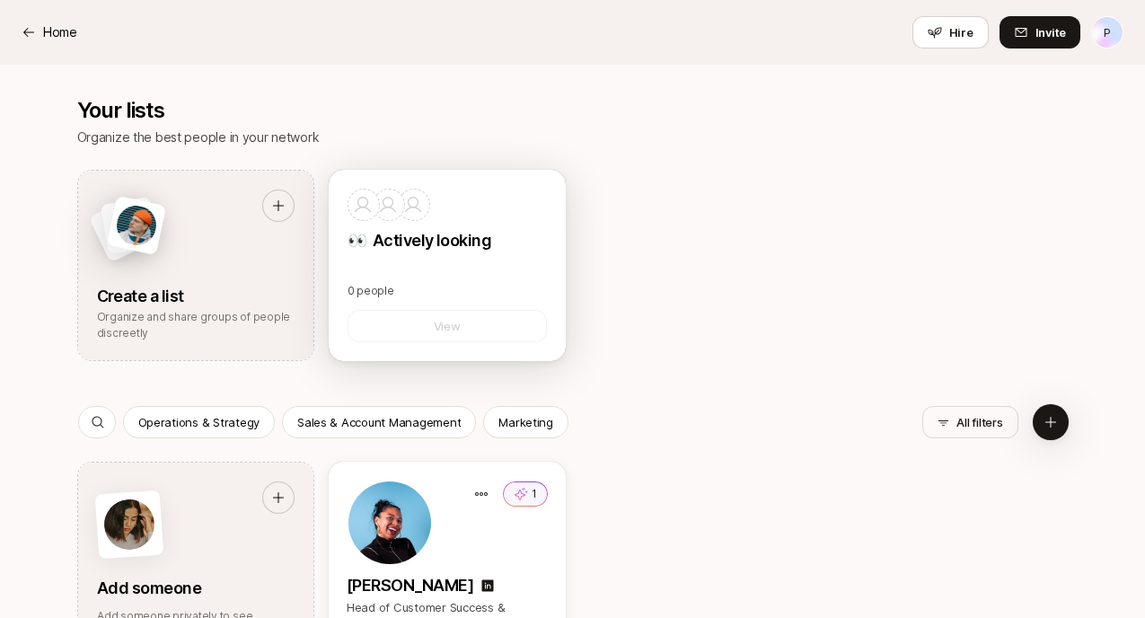
click at [431, 228] on p "👀 Actively looking" at bounding box center [447, 240] width 199 height 25
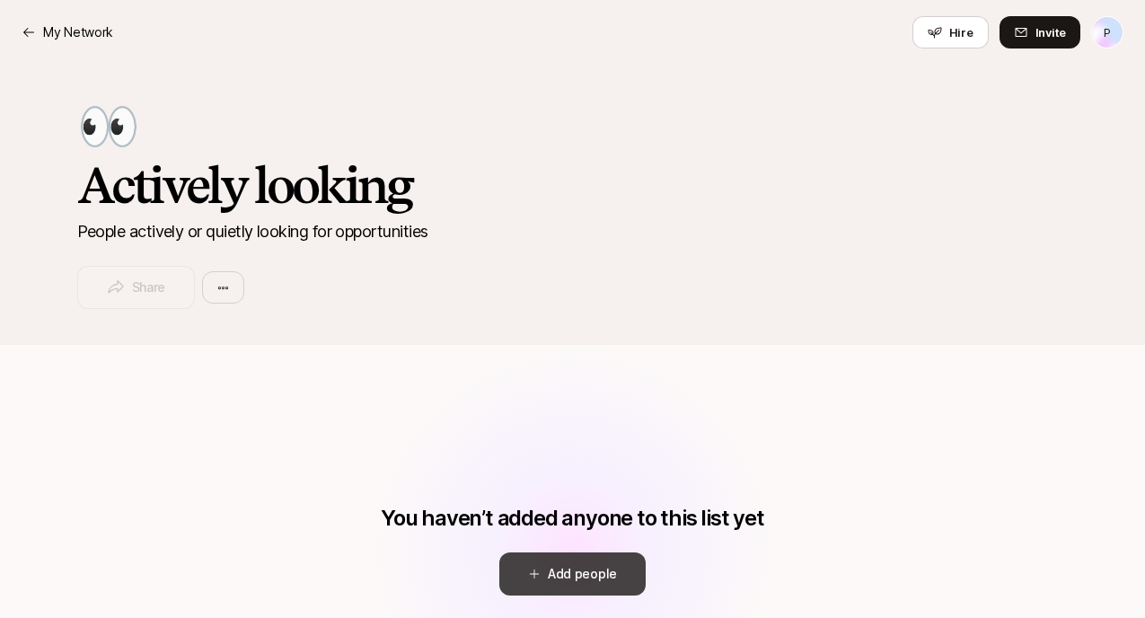
click at [547, 569] on button "Add people" at bounding box center [572, 573] width 146 height 43
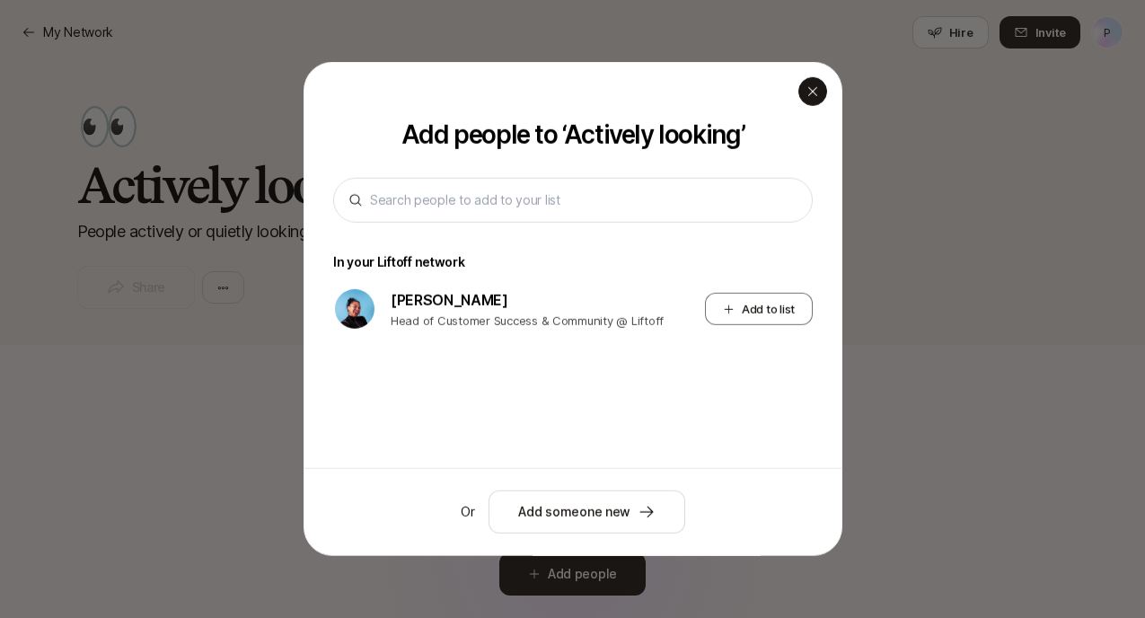
click at [821, 93] on div "button" at bounding box center [812, 91] width 29 height 29
